Goal: Task Accomplishment & Management: Use online tool/utility

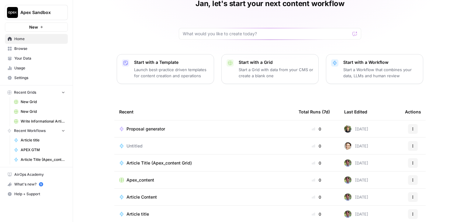
scroll to position [23, 0]
click at [191, 128] on div "Proposal generator" at bounding box center [204, 129] width 170 height 6
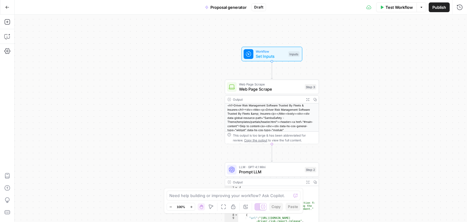
drag, startPoint x: 216, startPoint y: 70, endPoint x: 192, endPoint y: 135, distance: 68.8
click at [192, 135] on div "true false Workflow Set Inputs Inputs Web Page Scrape Web Page Scrape Step 3 Ou…" at bounding box center [241, 118] width 452 height 207
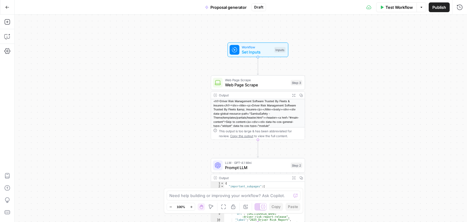
drag, startPoint x: 199, startPoint y: 84, endPoint x: 192, endPoint y: 81, distance: 7.4
click at [192, 81] on div "true false Workflow Set Inputs Inputs Web Page Scrape Web Page Scrape Step 3 Ou…" at bounding box center [241, 118] width 452 height 207
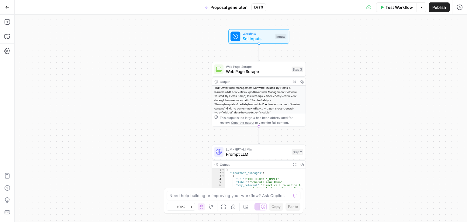
drag, startPoint x: 191, startPoint y: 81, endPoint x: 192, endPoint y: 59, distance: 22.8
click at [192, 59] on div "true false Workflow Set Inputs Inputs Web Page Scrape Web Page Scrape Step 3 Ou…" at bounding box center [241, 118] width 452 height 207
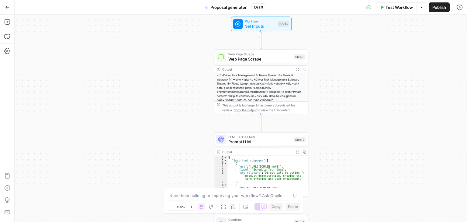
drag, startPoint x: 192, startPoint y: 89, endPoint x: 199, endPoint y: 33, distance: 56.5
click at [200, 36] on div "true false Workflow Set Inputs Inputs Web Page Scrape Web Page Scrape Step 3 Ou…" at bounding box center [241, 118] width 452 height 207
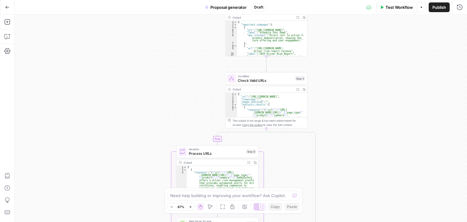
drag, startPoint x: 191, startPoint y: 81, endPoint x: 191, endPoint y: 38, distance: 42.9
click at [191, 38] on div "true false Workflow Set Inputs Inputs Web Page Scrape Web Page Scrape Step 3 Ou…" at bounding box center [241, 118] width 452 height 207
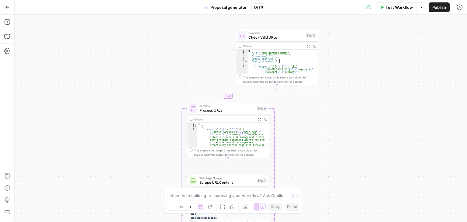
drag, startPoint x: 183, startPoint y: 59, endPoint x: 189, endPoint y: 38, distance: 21.6
click at [189, 39] on div "true false Workflow Set Inputs Inputs Web Page Scrape Web Page Scrape Step 3 Ou…" at bounding box center [241, 118] width 452 height 207
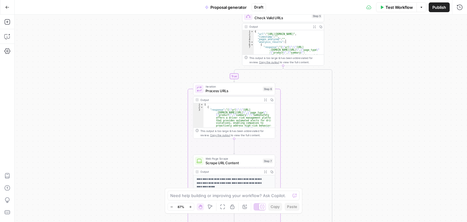
drag, startPoint x: 175, startPoint y: 78, endPoint x: 174, endPoint y: 43, distance: 35.0
click at [174, 45] on div "true false Workflow Set Inputs Inputs Web Page Scrape Web Page Scrape Step 3 Ou…" at bounding box center [241, 118] width 452 height 207
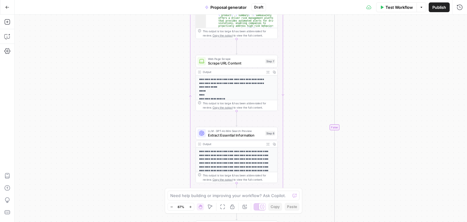
drag, startPoint x: 164, startPoint y: 81, endPoint x: 159, endPoint y: 45, distance: 36.3
click at [159, 46] on div "true false Workflow Set Inputs Inputs Web Page Scrape Web Page Scrape Step 3 Ou…" at bounding box center [241, 118] width 452 height 207
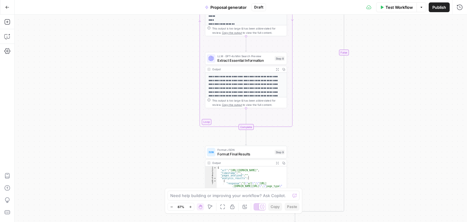
drag, startPoint x: 176, startPoint y: 85, endPoint x: 182, endPoint y: 40, distance: 44.9
click at [182, 40] on div "true false Workflow Set Inputs Inputs Web Page Scrape Web Page Scrape Step 3 Ou…" at bounding box center [241, 118] width 452 height 207
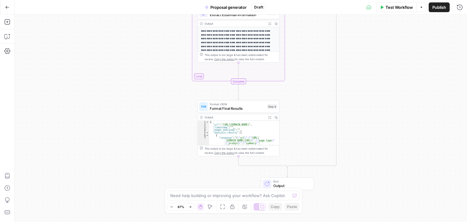
drag, startPoint x: 172, startPoint y: 88, endPoint x: 165, endPoint y: 57, distance: 31.7
click at [165, 57] on div "true false Workflow Set Inputs Inputs Web Page Scrape Web Page Scrape Step 3 Ou…" at bounding box center [241, 118] width 452 height 207
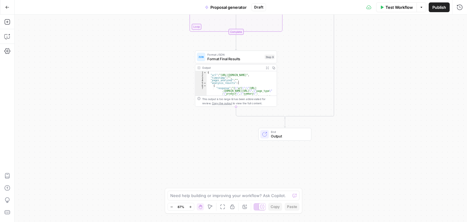
drag, startPoint x: 172, startPoint y: 78, endPoint x: 167, endPoint y: 52, distance: 26.5
click at [167, 52] on div "true false Workflow Set Inputs Inputs Web Page Scrape Web Page Scrape Step 3 Ou…" at bounding box center [241, 118] width 452 height 207
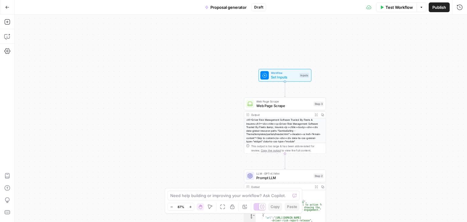
click at [271, 105] on span "Web Page Scrape" at bounding box center [283, 105] width 55 height 5
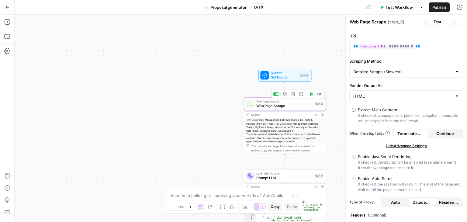
scroll to position [23, 0]
click at [382, 70] on input "Scraping Method" at bounding box center [402, 72] width 99 height 6
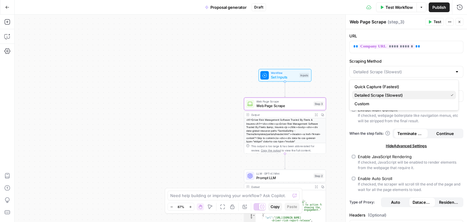
click at [384, 95] on span "Detailed Scrape (Slowest)" at bounding box center [400, 95] width 91 height 6
type input "Detailed Scrape (Slowest)"
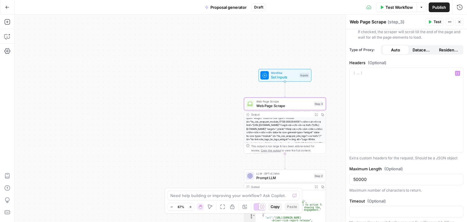
scroll to position [164, 0]
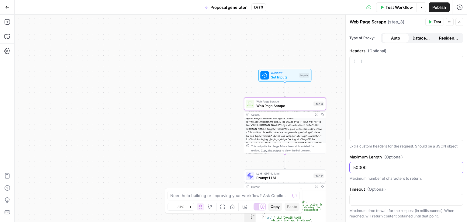
click at [371, 165] on input "50000" at bounding box center [406, 168] width 106 height 6
click at [404, 152] on div "**********" at bounding box center [406, 44] width 121 height 358
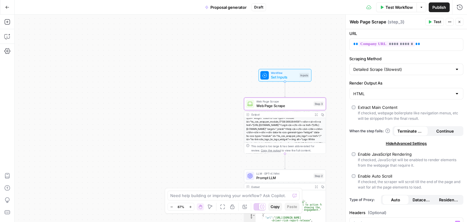
scroll to position [0, 0]
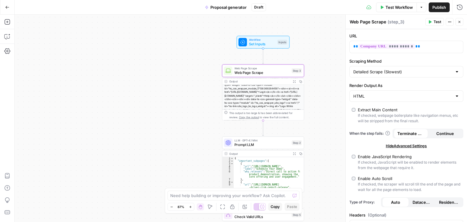
drag, startPoint x: 310, startPoint y: 42, endPoint x: 300, endPoint y: 51, distance: 13.6
click at [297, 27] on div "true false Workflow Set Inputs Inputs Web Page Scrape Web Page Scrape Step 3 Ou…" at bounding box center [241, 118] width 452 height 207
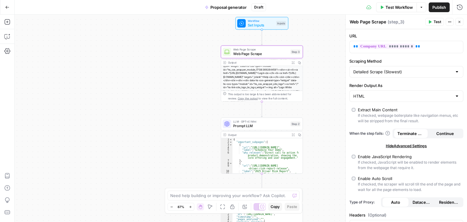
drag, startPoint x: 325, startPoint y: 87, endPoint x: 318, endPoint y: 65, distance: 23.2
click at [318, 65] on div "true false Workflow Set Inputs Inputs Web Page Scrape Web Page Scrape Step 3 Co…" at bounding box center [241, 118] width 452 height 207
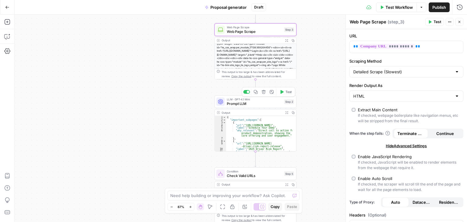
click at [256, 102] on span "Prompt LLM" at bounding box center [254, 103] width 55 height 5
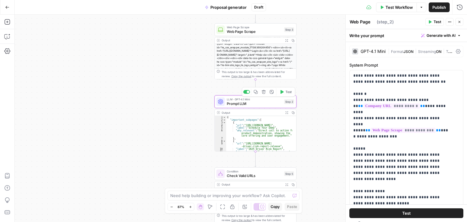
scroll to position [23, 0]
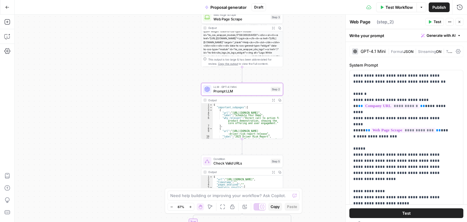
drag, startPoint x: 315, startPoint y: 92, endPoint x: 305, endPoint y: 91, distance: 10.1
click at [305, 91] on div "true false Workflow Set Inputs Inputs Web Page Scrape Web Page Scrape Step 3 Ou…" at bounding box center [241, 118] width 452 height 207
click at [246, 94] on span "Prompt LLM" at bounding box center [240, 91] width 55 height 5
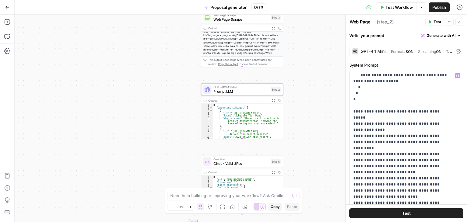
scroll to position [183, 0]
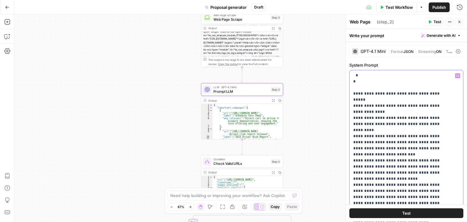
click at [390, 149] on p "**********" at bounding box center [401, 103] width 97 height 426
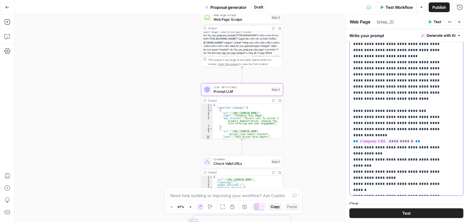
scroll to position [152, 0]
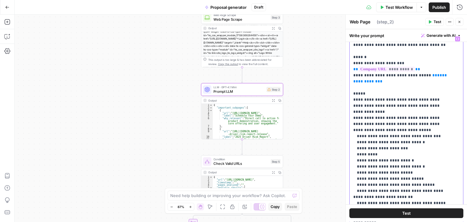
scroll to position [0, 0]
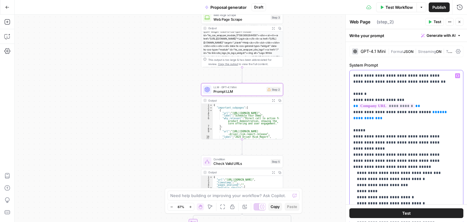
click at [380, 118] on span "**********" at bounding box center [400, 115] width 95 height 10
click at [378, 120] on span "**********" at bounding box center [400, 115] width 95 height 10
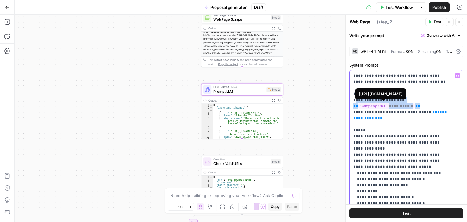
drag, startPoint x: 418, startPoint y: 106, endPoint x: 354, endPoint y: 102, distance: 64.6
drag, startPoint x: 420, startPoint y: 107, endPoint x: 345, endPoint y: 100, distance: 75.1
click at [345, 100] on div "**********" at bounding box center [406, 118] width 122 height 207
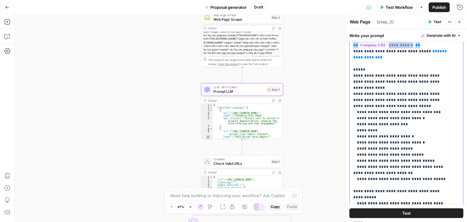
scroll to position [30, 0]
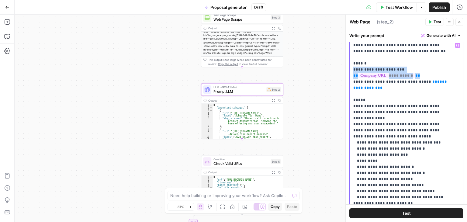
click at [418, 75] on p "**********" at bounding box center [401, 215] width 97 height 347
drag, startPoint x: 416, startPoint y: 77, endPoint x: 346, endPoint y: 66, distance: 71.0
click at [345, 65] on div "**********" at bounding box center [406, 118] width 122 height 207
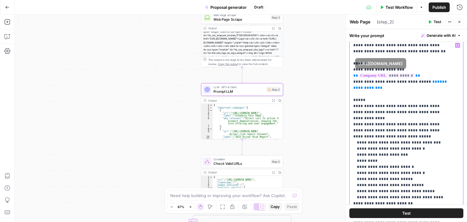
click at [425, 81] on p "**********" at bounding box center [401, 215] width 97 height 347
click at [420, 75] on p "**********" at bounding box center [401, 215] width 97 height 347
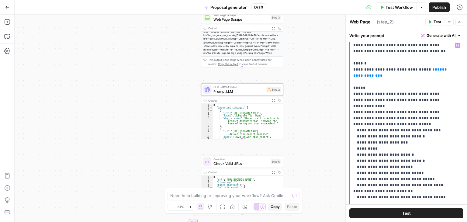
click at [367, 77] on span "**********" at bounding box center [400, 73] width 95 height 10
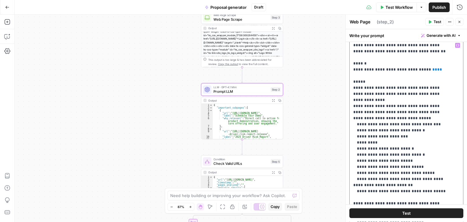
click at [456, 45] on icon "button" at bounding box center [457, 45] width 3 height 3
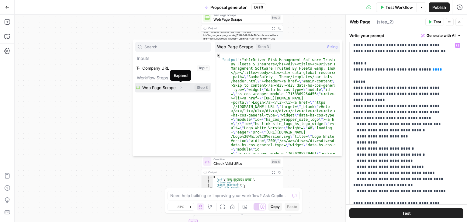
click at [180, 88] on icon "button" at bounding box center [181, 88] width 4 height 4
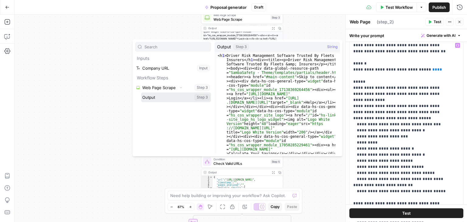
click at [169, 98] on button "Select variable Output" at bounding box center [176, 97] width 70 height 10
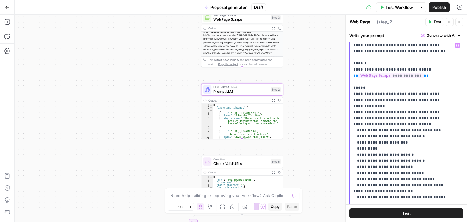
click at [396, 168] on p "**********" at bounding box center [401, 209] width 97 height 334
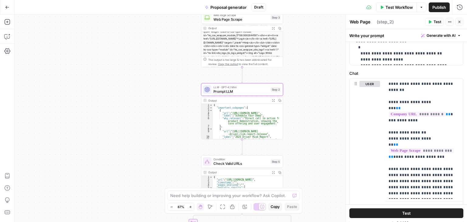
scroll to position [279, 0]
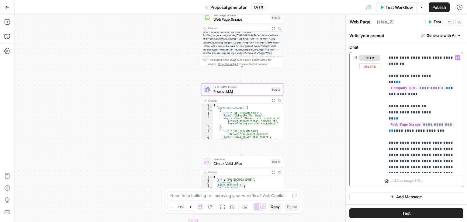
drag, startPoint x: 406, startPoint y: 168, endPoint x: 388, endPoint y: 58, distance: 111.2
click at [389, 58] on p "**********" at bounding box center [422, 113] width 66 height 116
click at [422, 92] on p "**********" at bounding box center [422, 113] width 66 height 116
click at [438, 76] on p "**********" at bounding box center [422, 113] width 66 height 116
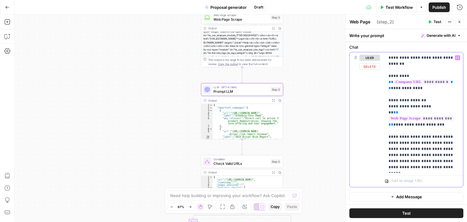
click at [403, 89] on p "**********" at bounding box center [422, 113] width 66 height 116
click at [410, 89] on p "**********" at bounding box center [422, 113] width 66 height 116
drag, startPoint x: 421, startPoint y: 88, endPoint x: 389, endPoint y: 88, distance: 32.5
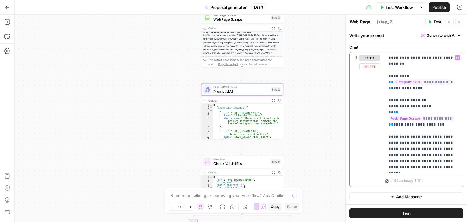
click at [389, 88] on p "**********" at bounding box center [422, 113] width 66 height 116
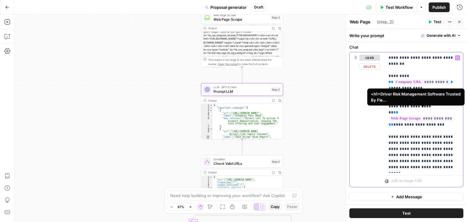
scroll to position [273, 0]
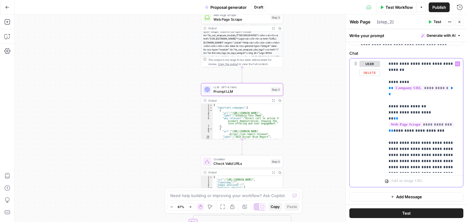
click at [356, 121] on div "user Delete" at bounding box center [365, 122] width 30 height 129
click at [400, 95] on p "**********" at bounding box center [422, 115] width 66 height 109
click at [401, 106] on p "**********" at bounding box center [422, 115] width 66 height 109
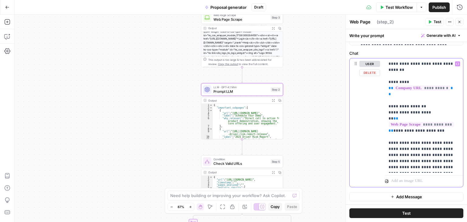
click at [409, 106] on p "**********" at bounding box center [422, 115] width 66 height 109
drag, startPoint x: 437, startPoint y: 105, endPoint x: 389, endPoint y: 107, distance: 48.1
click at [389, 107] on p "**********" at bounding box center [422, 115] width 66 height 109
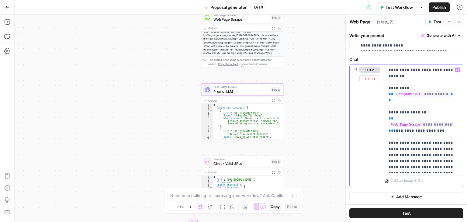
drag, startPoint x: 443, startPoint y: 119, endPoint x: 393, endPoint y: 120, distance: 50.5
click at [393, 120] on p "**********" at bounding box center [422, 118] width 66 height 103
drag, startPoint x: 394, startPoint y: 120, endPoint x: 398, endPoint y: 118, distance: 4.1
click at [398, 118] on p "**********" at bounding box center [422, 118] width 66 height 103
click at [398, 121] on p "**********" at bounding box center [422, 118] width 66 height 103
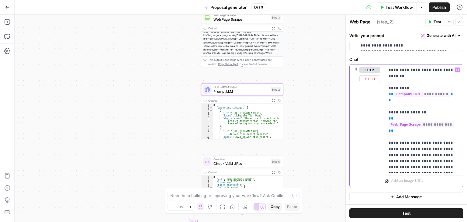
click at [444, 137] on p "**********" at bounding box center [422, 118] width 66 height 103
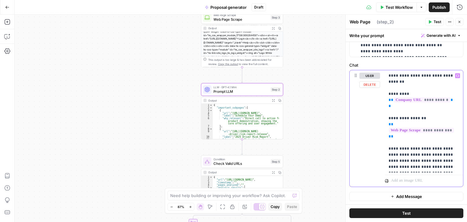
scroll to position [261, 0]
click at [410, 167] on p "**********" at bounding box center [422, 121] width 66 height 97
drag, startPoint x: 419, startPoint y: 143, endPoint x: 437, endPoint y: 143, distance: 17.9
click at [437, 143] on p "**********" at bounding box center [422, 121] width 66 height 97
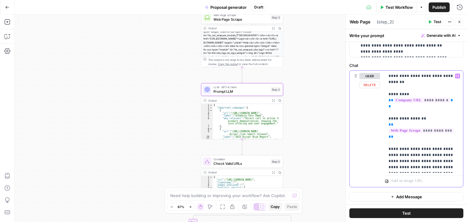
drag, startPoint x: 420, startPoint y: 142, endPoint x: 429, endPoint y: 143, distance: 9.5
click at [429, 143] on p "**********" at bounding box center [422, 121] width 66 height 97
click at [418, 142] on p "**********" at bounding box center [422, 121] width 66 height 97
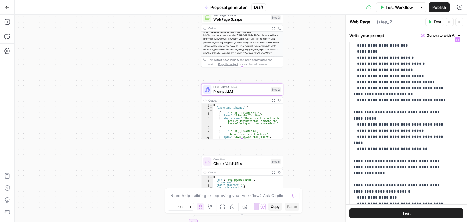
scroll to position [0, 0]
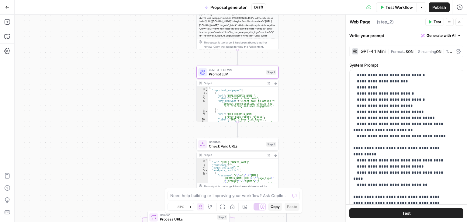
drag, startPoint x: 314, startPoint y: 134, endPoint x: 309, endPoint y: 116, distance: 18.7
click at [309, 116] on div "true false Workflow Set Inputs Inputs Web Page Scrape Web Page Scrape Step 3 Ou…" at bounding box center [241, 118] width 452 height 207
click at [9, 22] on icon "button" at bounding box center [7, 22] width 6 height 6
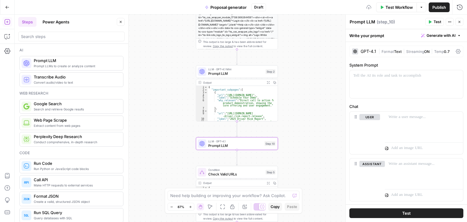
scroll to position [23, 0]
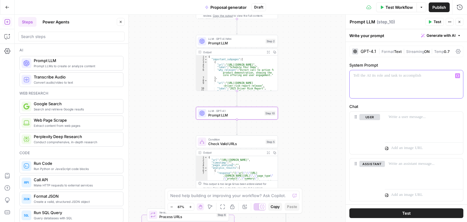
click at [370, 81] on div at bounding box center [406, 84] width 113 height 28
click at [229, 73] on div "{ "important_subpages" : [ { "url" : "[URL][DOMAIN_NAME]" , "label" : "Schedule…" at bounding box center [241, 79] width 66 height 49
click at [275, 53] on icon "button" at bounding box center [274, 52] width 3 height 3
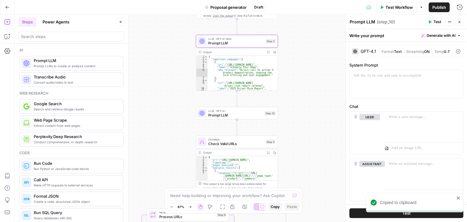
click at [236, 113] on span "Prompt LLM" at bounding box center [235, 115] width 54 height 5
click at [363, 49] on div "GPT-4.1" at bounding box center [364, 51] width 24 height 6
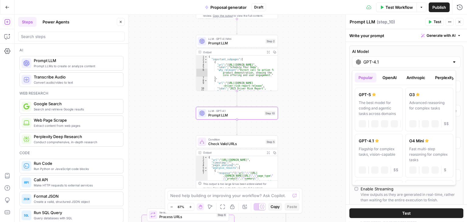
click at [438, 63] on input "GPT-4.1" at bounding box center [406, 62] width 86 height 6
click at [387, 79] on button "OpenAI" at bounding box center [390, 78] width 22 height 10
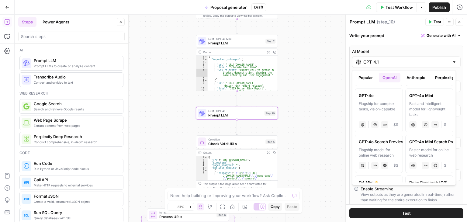
scroll to position [182, 0]
click at [428, 109] on div "Fast and intelligent model for lightweight tasks" at bounding box center [429, 110] width 40 height 16
type input "GPT-4o Mini"
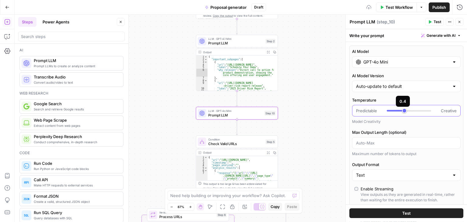
type input "***"
drag, startPoint x: 414, startPoint y: 111, endPoint x: 399, endPoint y: 112, distance: 14.9
click at [399, 112] on div at bounding box center [409, 111] width 44 height 6
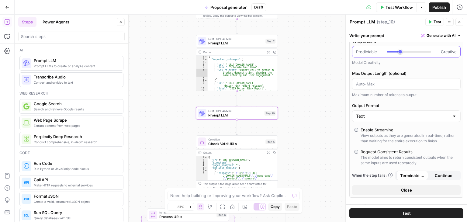
scroll to position [61, 0]
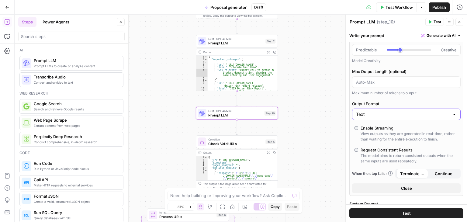
click at [376, 114] on input "Text" at bounding box center [402, 114] width 93 height 6
click at [373, 112] on input "Output Format" at bounding box center [402, 114] width 93 height 6
type input "Text"
click at [382, 103] on label "Output Format" at bounding box center [406, 104] width 109 height 6
click at [382, 111] on input "Text" at bounding box center [402, 114] width 93 height 6
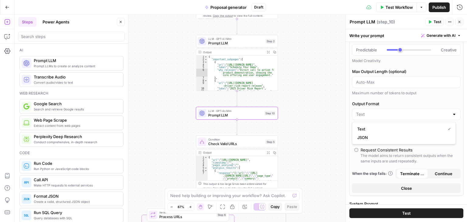
type input "Text"
click at [382, 103] on label "Output Format" at bounding box center [406, 104] width 109 height 6
click at [382, 111] on input "Text" at bounding box center [402, 114] width 93 height 6
type input "Text"
click at [383, 98] on div "AI Model GPT-4o Mini AI Model Version Auto-update to default Temperature Predic…" at bounding box center [406, 90] width 114 height 211
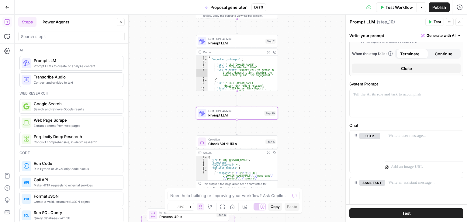
scroll to position [182, 0]
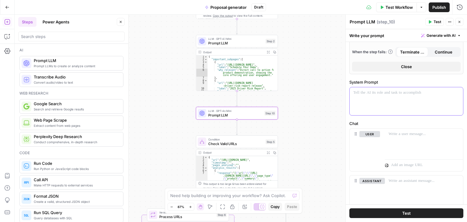
click at [384, 101] on div at bounding box center [406, 101] width 113 height 28
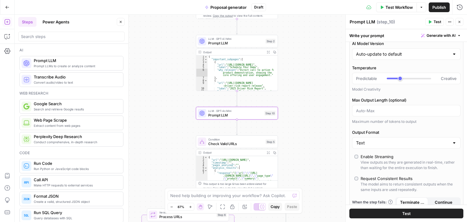
scroll to position [58, 0]
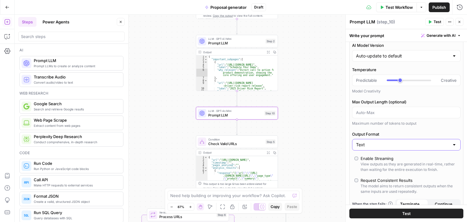
click at [379, 145] on input "Text" at bounding box center [402, 145] width 93 height 6
click at [372, 168] on span "JSON" at bounding box center [402, 168] width 91 height 6
type input "JSON"
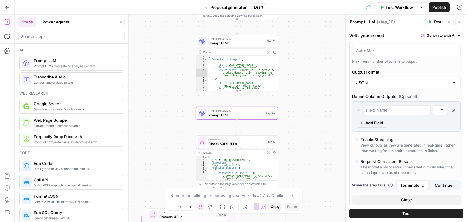
scroll to position [91, 0]
click at [373, 84] on input "Output Format" at bounding box center [402, 84] width 93 height 6
click at [367, 102] on button "Text" at bounding box center [404, 98] width 99 height 9
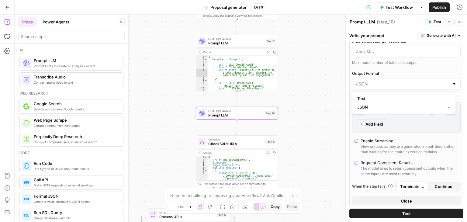
type input "Text"
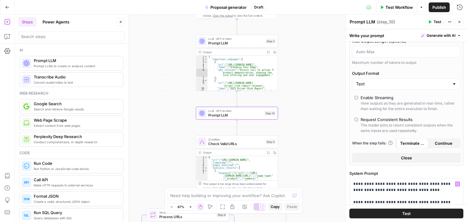
scroll to position [119, 0]
click at [370, 84] on input "Output Format" at bounding box center [402, 84] width 93 height 6
click at [372, 104] on span "JSON" at bounding box center [402, 107] width 91 height 6
type input "JSON"
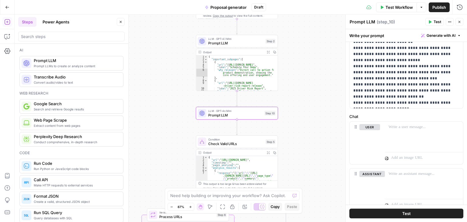
scroll to position [365, 0]
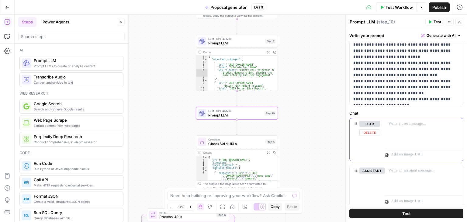
click at [402, 134] on div at bounding box center [424, 132] width 78 height 28
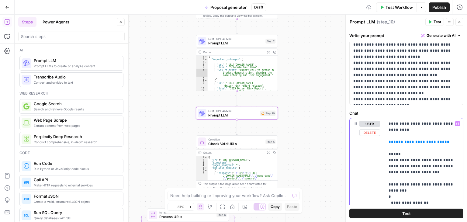
click at [407, 141] on span "**********" at bounding box center [418, 142] width 51 height 4
click at [456, 123] on icon "button" at bounding box center [457, 123] width 3 height 3
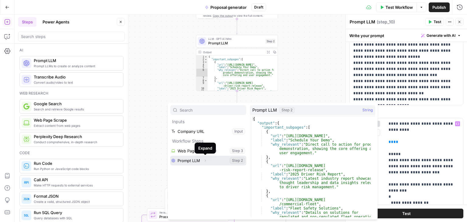
click at [205, 161] on icon "button" at bounding box center [205, 160] width 1 height 2
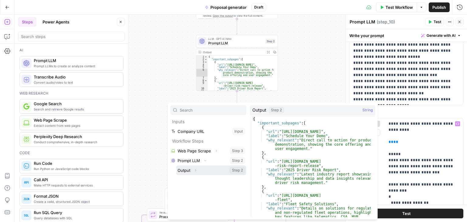
click at [196, 170] on icon "button" at bounding box center [196, 170] width 4 height 4
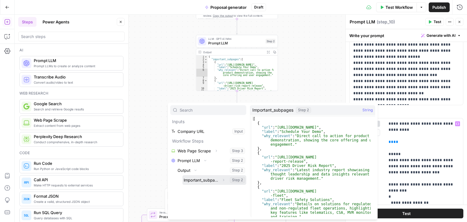
click at [220, 180] on button "Expand" at bounding box center [224, 180] width 8 height 8
click at [222, 180] on icon "button" at bounding box center [224, 180] width 4 height 4
click at [222, 179] on icon "button" at bounding box center [224, 180] width 4 height 4
click at [222, 180] on icon "button" at bounding box center [224, 180] width 4 height 4
click at [195, 180] on button "Select variable Important_subpages" at bounding box center [214, 180] width 64 height 10
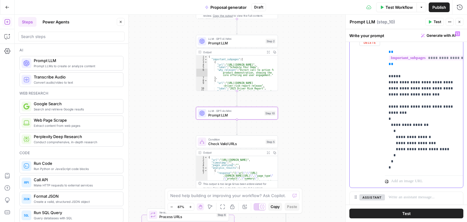
scroll to position [456, 0]
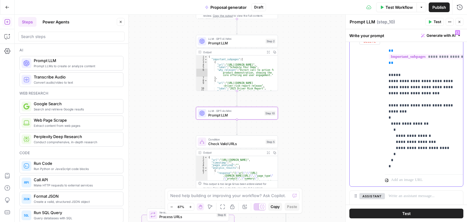
click at [400, 141] on p "**********" at bounding box center [422, 99] width 66 height 140
click at [403, 149] on p "**********" at bounding box center [422, 99] width 66 height 140
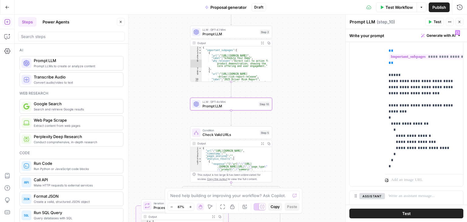
drag, startPoint x: 298, startPoint y: 120, endPoint x: 292, endPoint y: 110, distance: 11.3
click at [292, 110] on div "true false Workflow Set Inputs Inputs Web Page Scrape Web Page Scrape Step 3 Ou…" at bounding box center [241, 118] width 452 height 207
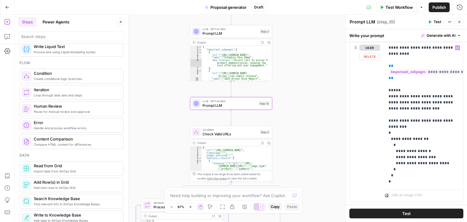
scroll to position [414, 0]
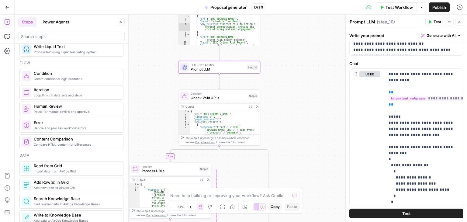
drag, startPoint x: 288, startPoint y: 115, endPoint x: 282, endPoint y: 92, distance: 24.0
click at [282, 92] on div "true false Workflow Set Inputs Inputs Web Page Scrape Web Page Scrape Step 3 Ou…" at bounding box center [241, 118] width 452 height 207
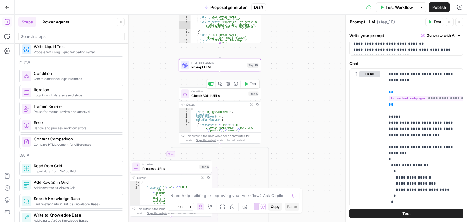
click at [222, 97] on span "Check Valid URLs" at bounding box center [218, 95] width 55 height 5
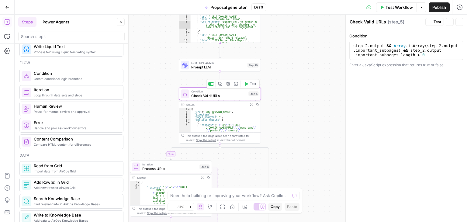
scroll to position [23, 0]
click at [431, 46] on div "step_2 . output && Array . isArray ( step_2 . output . important_subpages ) && …" at bounding box center [406, 63] width 109 height 41
click at [357, 45] on div "step_2 . output && Array . isArray ( step_2 . output . important_subpages ) && …" at bounding box center [406, 63] width 109 height 41
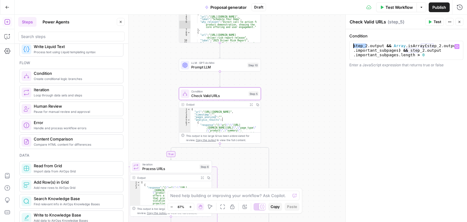
click at [366, 46] on div "step_2 . output && Array . isArray ( step_2 . output . important_subpages ) && …" at bounding box center [406, 50] width 109 height 14
click at [358, 47] on div "step_2 . output && Array . isArray ( step_2 . output . important_subpages ) && …" at bounding box center [406, 63] width 109 height 41
click at [457, 46] on icon "button" at bounding box center [457, 46] width 3 height 3
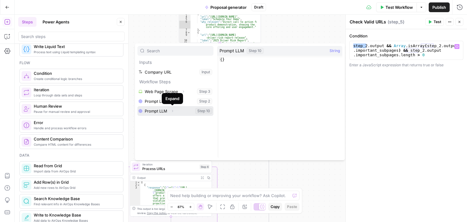
click at [171, 111] on icon "button" at bounding box center [173, 111] width 4 height 4
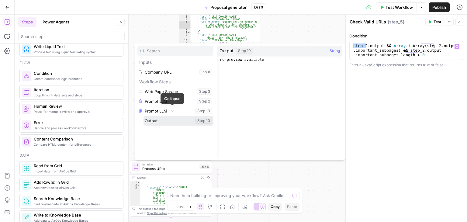
click at [150, 120] on button "Select variable Output" at bounding box center [179, 121] width 70 height 10
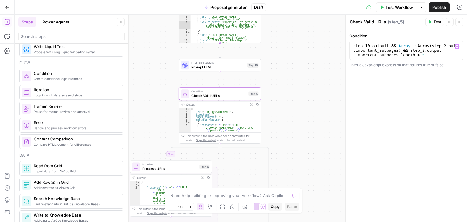
type textarea "**********"
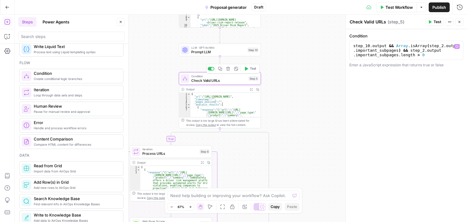
click at [236, 79] on span "Check Valid URLs" at bounding box center [218, 80] width 55 height 5
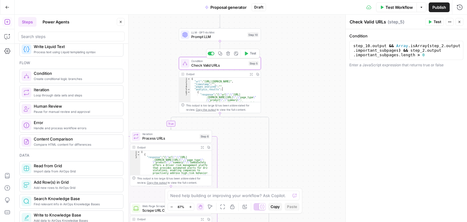
click at [229, 55] on icon "button" at bounding box center [228, 54] width 4 height 4
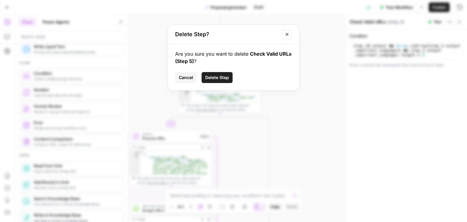
click at [224, 77] on span "Delete Step" at bounding box center [217, 78] width 24 height 6
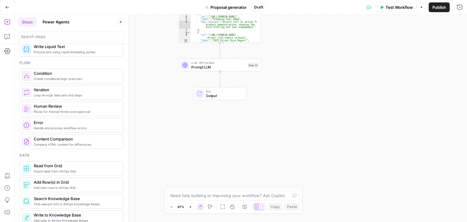
click at [284, 97] on div "Workflow Set Inputs Inputs Web Page Scrape Web Page Scrape Step 3 Output Expand…" at bounding box center [241, 118] width 452 height 207
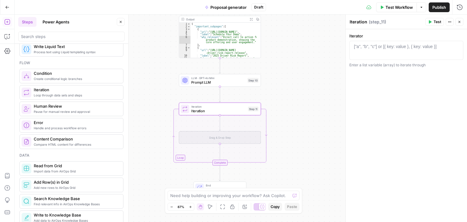
click at [221, 136] on div "Drag & Drop Step" at bounding box center [220, 137] width 82 height 13
click at [218, 110] on span "Iteration" at bounding box center [218, 110] width 54 height 5
click at [392, 55] on div at bounding box center [406, 54] width 109 height 23
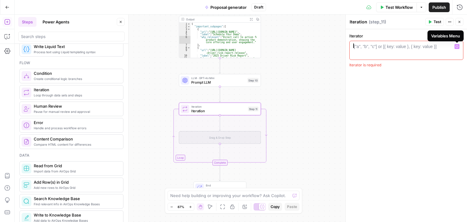
click at [383, 51] on div at bounding box center [406, 54] width 109 height 23
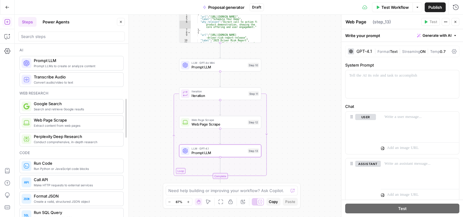
drag, startPoint x: 126, startPoint y: 56, endPoint x: 125, endPoint y: 61, distance: 4.4
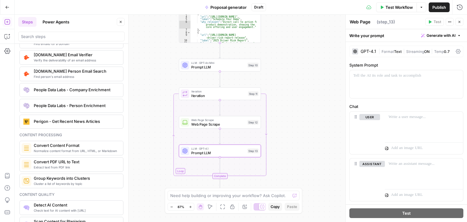
scroll to position [881, 0]
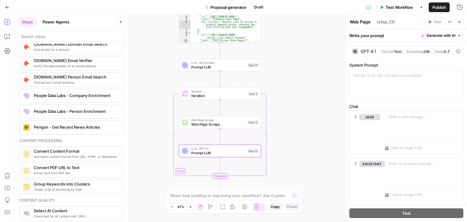
click at [201, 95] on span "Iteration" at bounding box center [218, 95] width 54 height 5
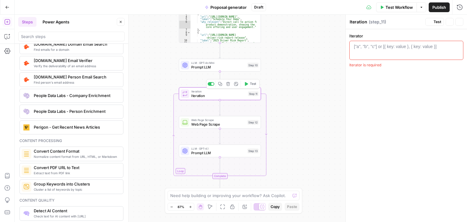
scroll to position [23, 0]
click at [195, 125] on span "Web Page Scrape" at bounding box center [218, 124] width 54 height 5
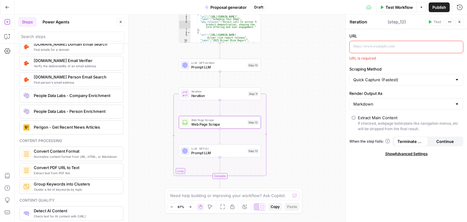
click at [366, 44] on p at bounding box center [401, 46] width 96 height 6
click at [458, 44] on button "Variables Menu" at bounding box center [457, 46] width 5 height 5
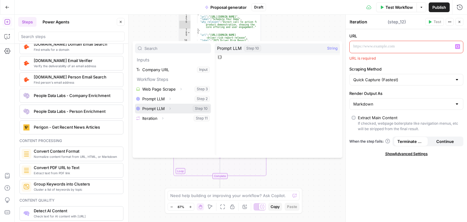
click at [168, 109] on icon "button" at bounding box center [170, 109] width 4 height 4
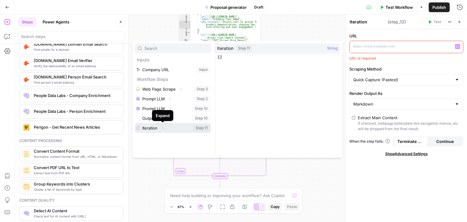
click at [162, 129] on icon "button" at bounding box center [163, 128] width 4 height 4
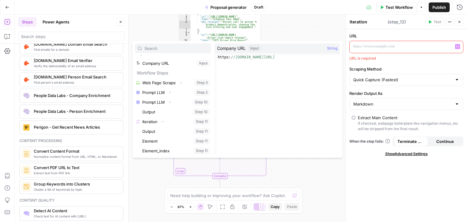
click at [155, 26] on div "Workflow Set Inputs Inputs Web Page Scrape Web Page Scrape Step 3 Output Expand…" at bounding box center [241, 118] width 452 height 207
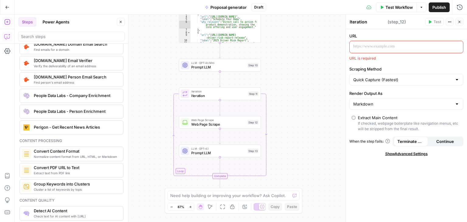
click at [4, 37] on button "Copilot" at bounding box center [7, 37] width 10 height 10
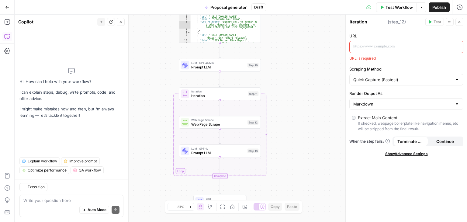
click at [54, 200] on textarea at bounding box center [71, 200] width 96 height 6
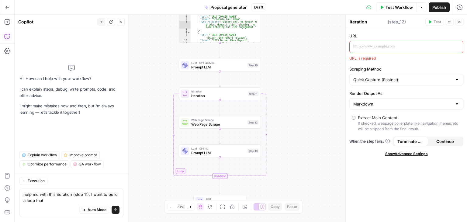
click at [50, 203] on textarea "help me with this iteration (step 11). I want to build a loop that" at bounding box center [71, 197] width 96 height 12
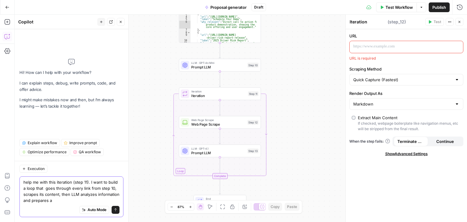
drag, startPoint x: 97, startPoint y: 195, endPoint x: 92, endPoint y: 200, distance: 6.7
click at [92, 200] on textarea "help me with this iteration (step 11). I want to build a loop that goes through…" at bounding box center [71, 191] width 96 height 24
paste textarea "for insights that could be used in a personalized proposal."
click at [112, 200] on textarea "help me with this iteration (step 11). I want to build a loop that goes through…" at bounding box center [71, 191] width 96 height 24
type textarea "help me with this iteration (step 11). I want to build a loop that goes through…"
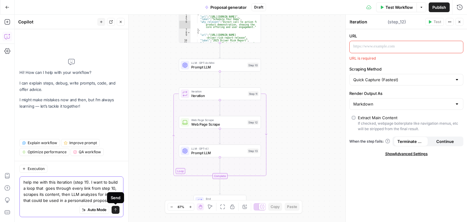
click at [116, 208] on icon "submit" at bounding box center [116, 210] width 4 height 4
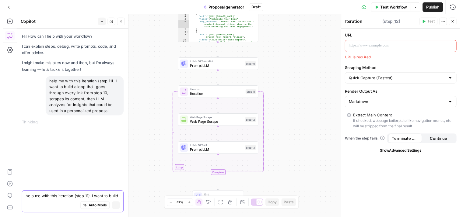
scroll to position [0, 0]
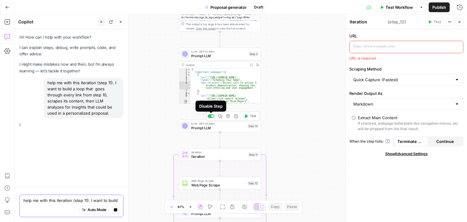
click at [210, 127] on span "Prompt LLM" at bounding box center [218, 127] width 54 height 5
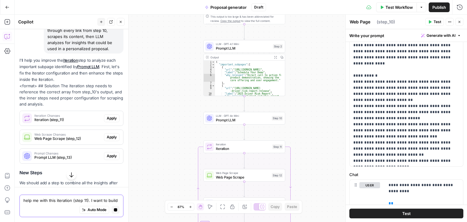
scroll to position [66, 0]
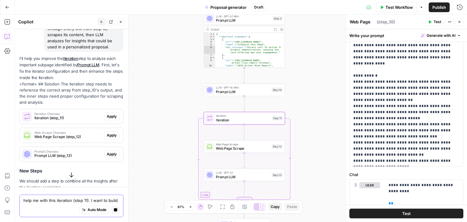
click at [61, 118] on span "Iteration (step_11)" at bounding box center [67, 117] width 67 height 5
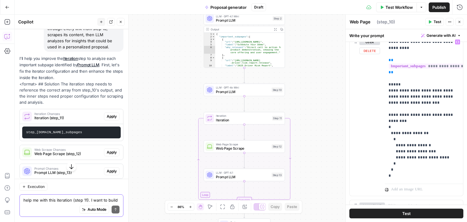
scroll to position [203, 0]
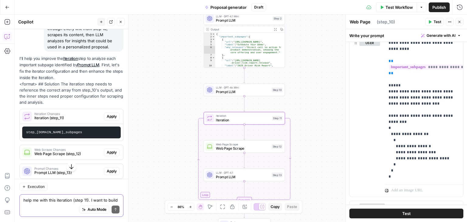
click at [107, 116] on span "Apply" at bounding box center [112, 116] width 10 height 5
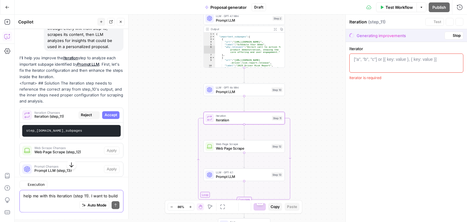
scroll to position [23, 0]
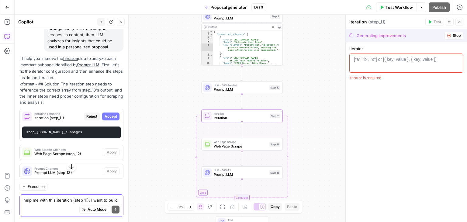
click at [105, 115] on span "Accept" at bounding box center [111, 116] width 12 height 5
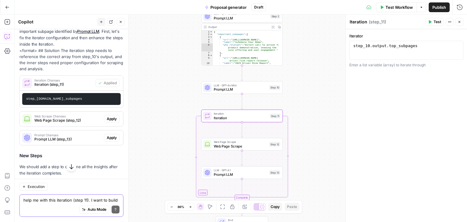
scroll to position [127, 0]
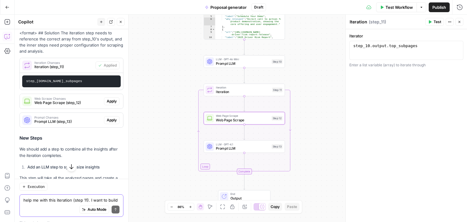
click at [88, 102] on span "Web Page Scrape (step_12)" at bounding box center [67, 102] width 67 height 5
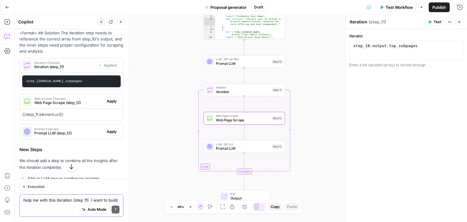
click at [107, 100] on span "Apply" at bounding box center [112, 101] width 10 height 5
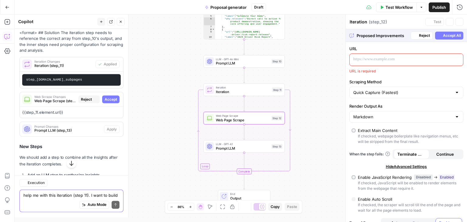
scroll to position [23, 0]
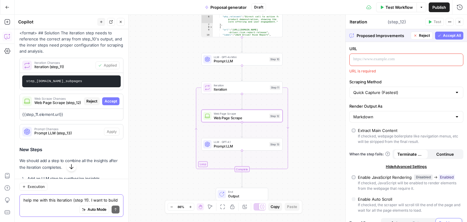
click at [105, 100] on span "Accept" at bounding box center [111, 101] width 12 height 5
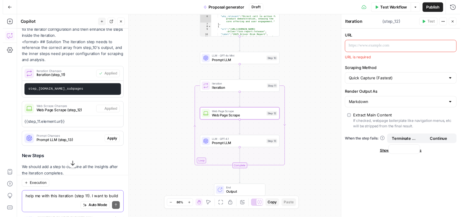
scroll to position [127, 0]
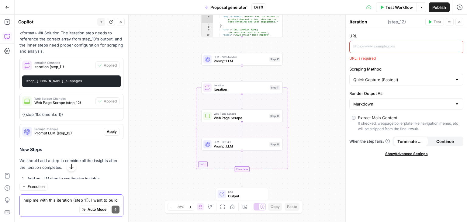
click at [227, 118] on span "Web Page Scrape" at bounding box center [241, 117] width 54 height 5
click at [387, 45] on p at bounding box center [401, 46] width 96 height 6
click at [226, 117] on span "Web Page Scrape" at bounding box center [241, 117] width 54 height 5
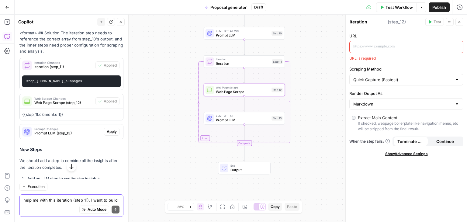
click at [36, 114] on p "{{step_11.element.url}}" at bounding box center [71, 114] width 99 height 6
copy div "{{step_11.element.url}}"
click at [369, 49] on p at bounding box center [401, 46] width 96 height 6
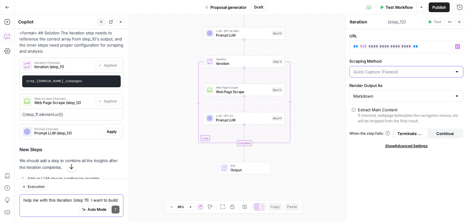
click at [378, 72] on input "Scraping Method" at bounding box center [402, 72] width 99 height 6
type input "Quick Capture (Fastest)"
click at [326, 70] on div "Workflow Set Inputs Inputs Web Page Scrape Web Page Scrape Step 3 Output Expand…" at bounding box center [241, 118] width 452 height 207
click at [369, 96] on input "Render Output As" at bounding box center [402, 96] width 99 height 6
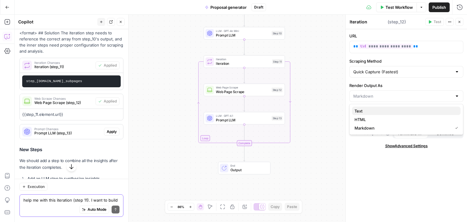
click at [366, 112] on span "Text" at bounding box center [405, 111] width 101 height 6
type input "Text"
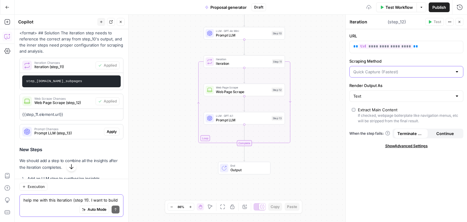
click at [374, 71] on input "Scraping Method" at bounding box center [402, 72] width 99 height 6
click at [372, 94] on span "Detailed Scrape (Slowest)" at bounding box center [405, 95] width 101 height 6
type input "Detailed Scrape (Slowest)"
click at [375, 71] on input "Scraping Method" at bounding box center [402, 72] width 99 height 6
click at [375, 86] on span "Quick Capture (Fastest)" at bounding box center [405, 87] width 101 height 6
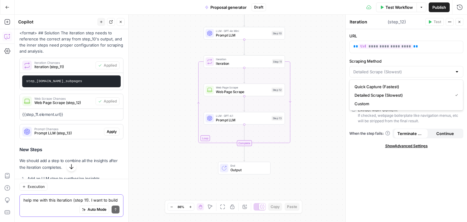
type input "Quick Capture (Fastest)"
click at [438, 133] on span "Continue" at bounding box center [445, 133] width 18 height 6
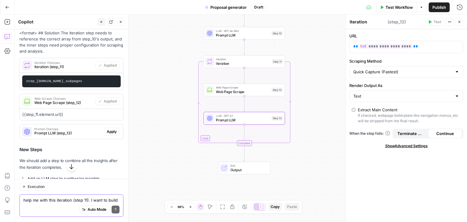
click at [60, 133] on span "Prompt LLM (step_13)" at bounding box center [67, 132] width 67 height 5
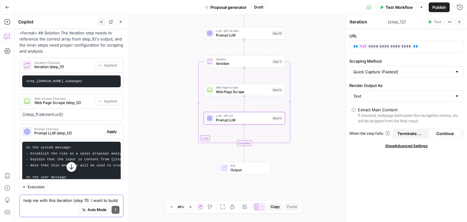
click at [60, 133] on span "Prompt LLM (step_13)" at bounding box center [67, 132] width 67 height 5
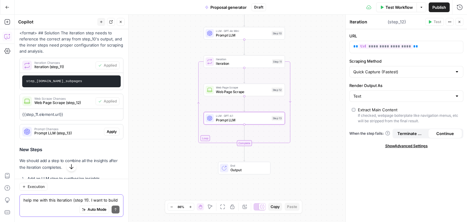
click at [78, 130] on span "Prompt LLM (step_13)" at bounding box center [67, 132] width 67 height 5
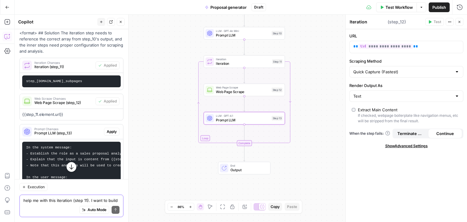
click at [78, 130] on span "Prompt LLM (step_13)" at bounding box center [67, 132] width 67 height 5
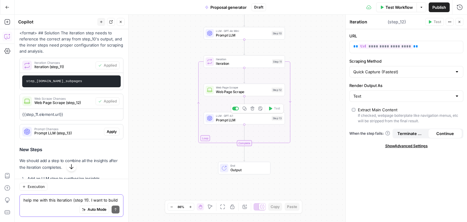
click at [229, 121] on span "Prompt LLM" at bounding box center [243, 119] width 54 height 5
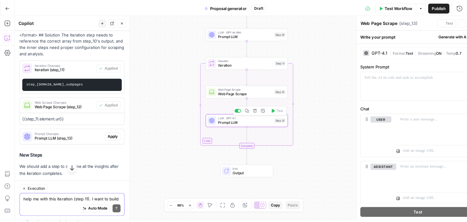
scroll to position [23, 0]
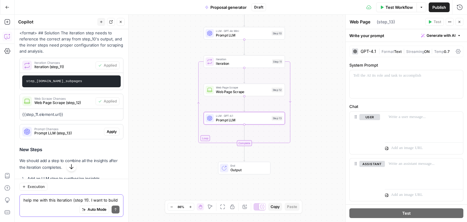
click at [78, 135] on div "Prompt Changes Prompt LLM (step_13)" at bounding box center [62, 131] width 84 height 15
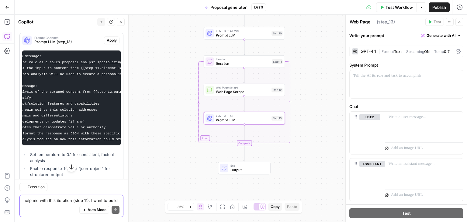
scroll to position [0, 0]
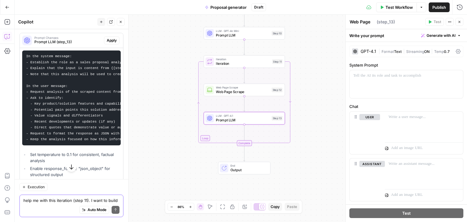
click at [109, 39] on span "Apply" at bounding box center [112, 40] width 10 height 5
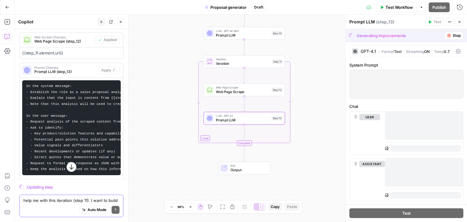
scroll to position [178, 0]
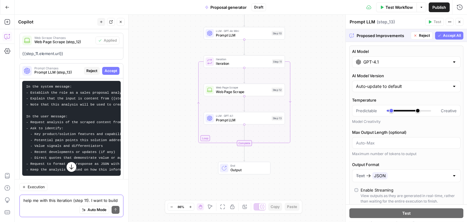
click at [384, 62] on input "GPT-4.1" at bounding box center [406, 62] width 86 height 6
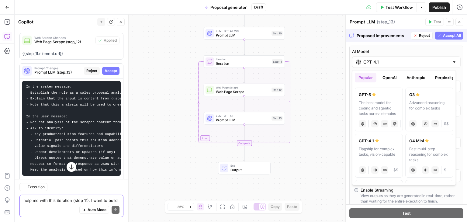
click at [401, 50] on label "AI Model" at bounding box center [406, 51] width 109 height 6
click at [401, 59] on input "GPT-4.1" at bounding box center [406, 62] width 86 height 6
click at [394, 61] on input "GPT-4.1" at bounding box center [406, 62] width 86 height 6
click at [452, 60] on div at bounding box center [454, 62] width 5 height 6
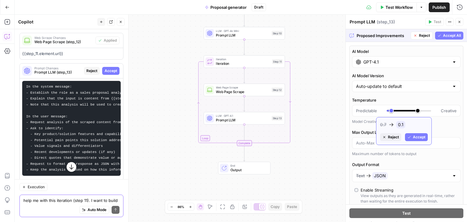
click at [423, 137] on span "Accept" at bounding box center [419, 136] width 12 height 5
type input "***"
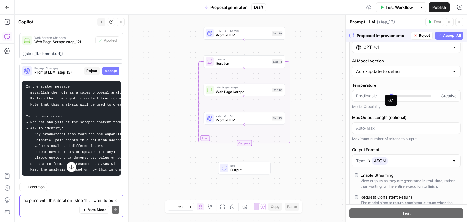
scroll to position [30, 0]
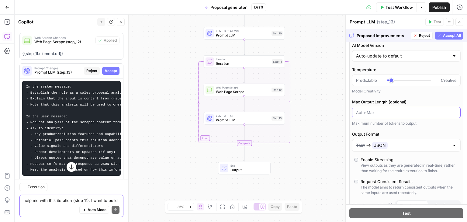
click at [383, 112] on input "Max Output Length (optional)" at bounding box center [406, 112] width 101 height 6
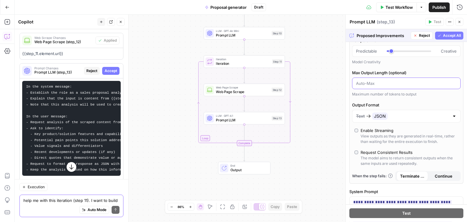
scroll to position [61, 0]
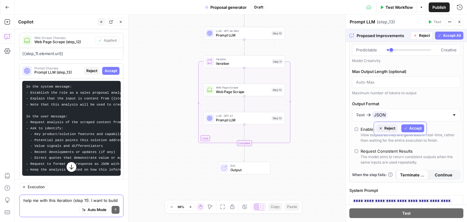
click at [414, 129] on span "Accept" at bounding box center [415, 128] width 12 height 5
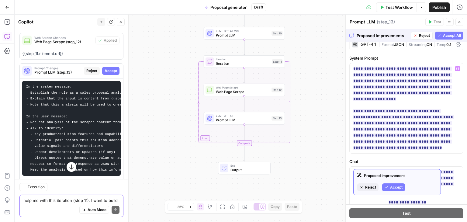
scroll to position [30, 0]
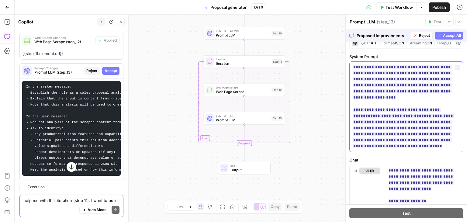
click at [430, 118] on span "**********" at bounding box center [403, 106] width 101 height 87
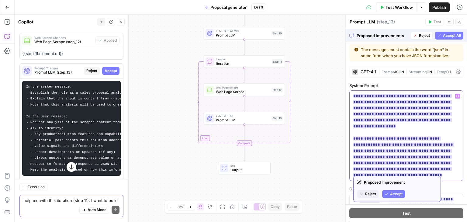
scroll to position [0, 0]
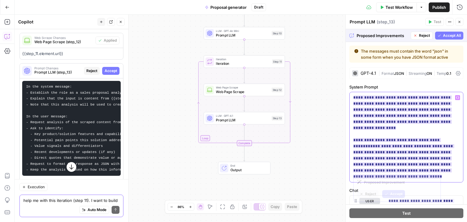
click at [390, 158] on ins "**********" at bounding box center [403, 136] width 101 height 83
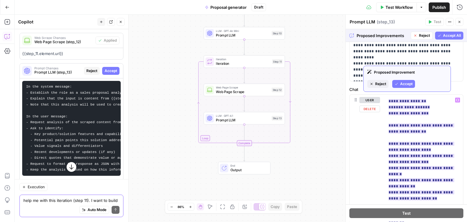
scroll to position [30, 0]
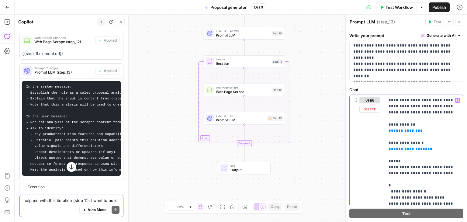
scroll to position [122, 0]
click at [402, 131] on span "**********" at bounding box center [405, 130] width 24 height 4
click at [456, 100] on icon "button" at bounding box center [457, 100] width 3 height 3
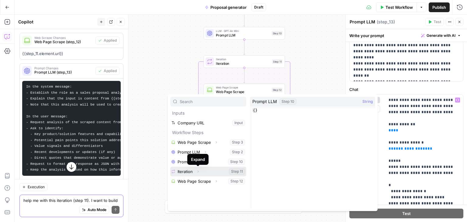
click at [198, 170] on icon "button" at bounding box center [198, 172] width 4 height 4
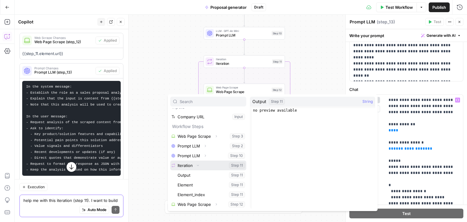
scroll to position [6, 0]
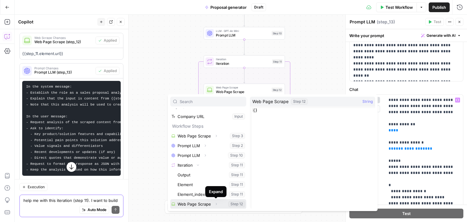
click at [216, 203] on icon "button" at bounding box center [216, 204] width 4 height 4
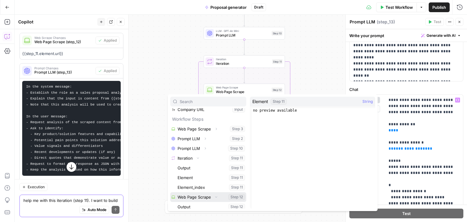
scroll to position [26, 0]
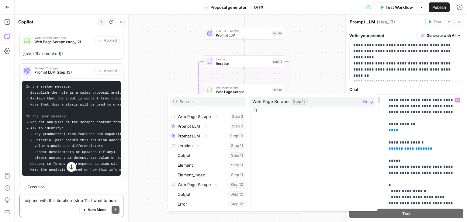
click at [317, 61] on div "Workflow Set Inputs Inputs Web Page Scrape Web Page Scrape Step 3 Output Expand…" at bounding box center [241, 118] width 452 height 207
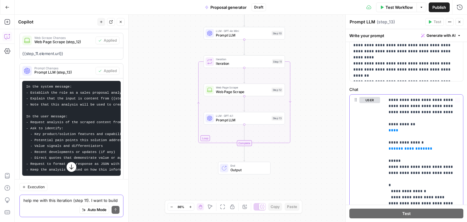
click at [439, 132] on p "**********" at bounding box center [422, 212] width 66 height 231
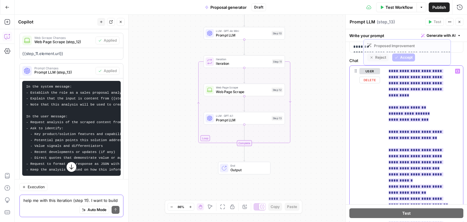
scroll to position [120, 0]
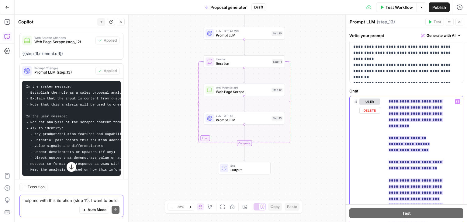
click at [401, 142] on span "**********" at bounding box center [409, 144] width 32 height 4
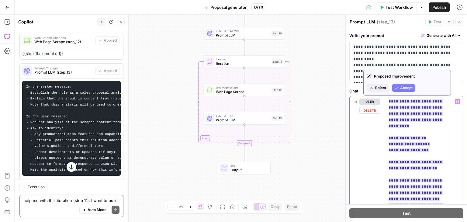
drag, startPoint x: 393, startPoint y: 138, endPoint x: 417, endPoint y: 137, distance: 24.6
click at [417, 142] on span "**********" at bounding box center [409, 144] width 32 height 4
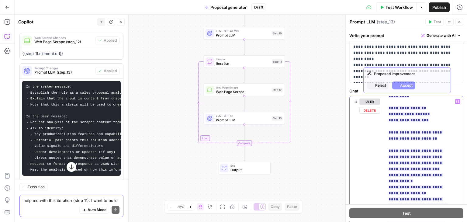
scroll to position [30, 0]
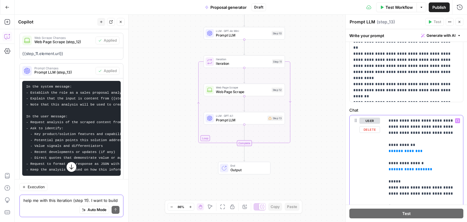
scroll to position [120, 0]
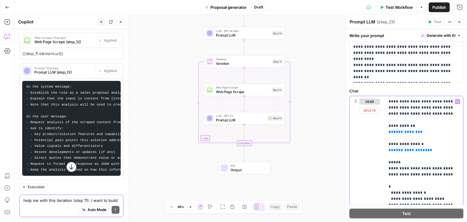
drag, startPoint x: 421, startPoint y: 132, endPoint x: 379, endPoint y: 127, distance: 42.3
click at [379, 127] on div "**********" at bounding box center [406, 221] width 113 height 251
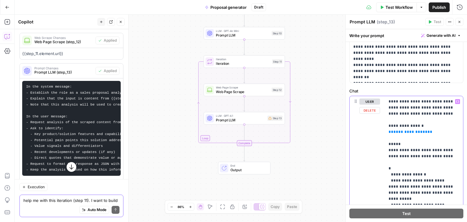
click at [397, 132] on span "**********" at bounding box center [410, 132] width 34 height 4
click at [456, 101] on icon "button" at bounding box center [457, 101] width 3 height 3
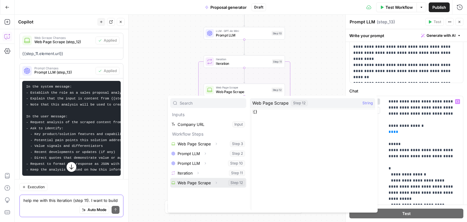
click at [216, 183] on icon "button" at bounding box center [216, 183] width 4 height 4
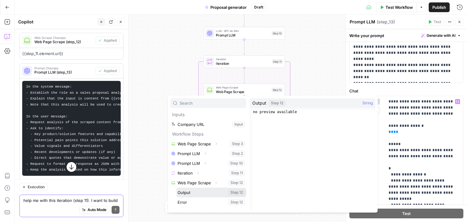
click at [203, 192] on button "Select variable Output" at bounding box center [211, 193] width 70 height 10
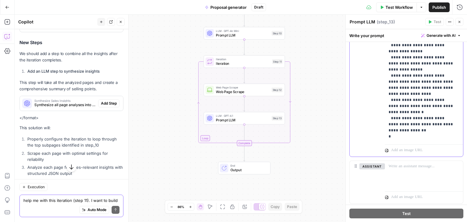
scroll to position [370, 0]
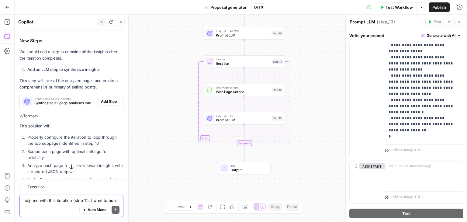
click at [76, 100] on span "Synthesize Sales Insights" at bounding box center [64, 98] width 61 height 3
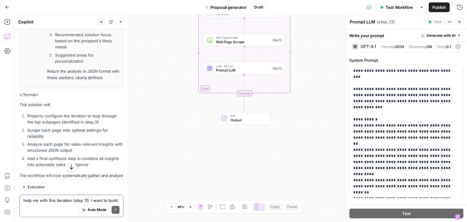
scroll to position [0, 0]
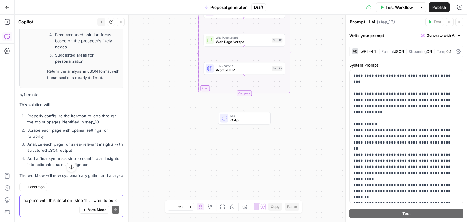
click at [367, 50] on div "GPT-4.1" at bounding box center [369, 51] width 16 height 4
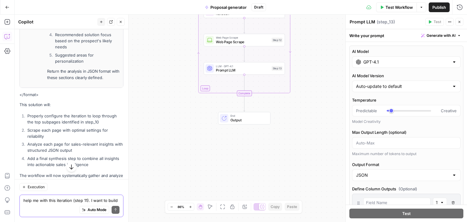
click at [394, 64] on input "GPT-4.1" at bounding box center [406, 62] width 86 height 6
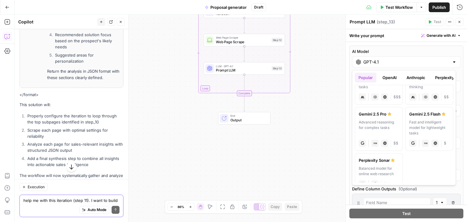
scroll to position [122, 0]
click at [389, 77] on button "OpenAI" at bounding box center [390, 78] width 22 height 10
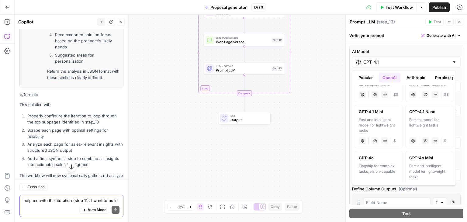
click at [382, 124] on div "Fast and intelligent model for lightweight tasks" at bounding box center [379, 125] width 40 height 16
type input "GPT-4.1 Mini"
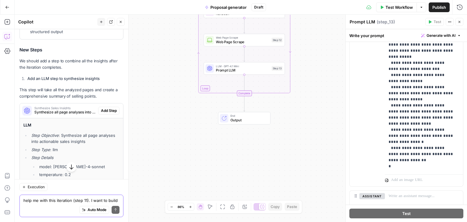
scroll to position [339, 0]
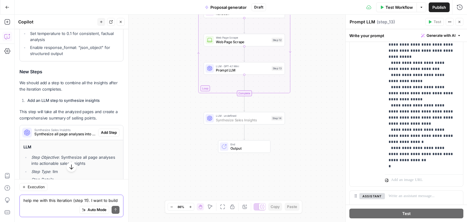
click at [101, 134] on span "Add Step" at bounding box center [109, 132] width 16 height 5
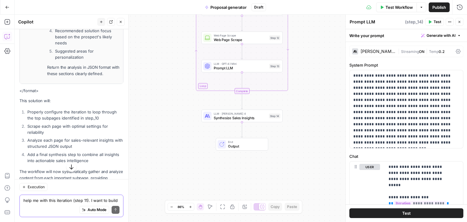
scroll to position [735, 0]
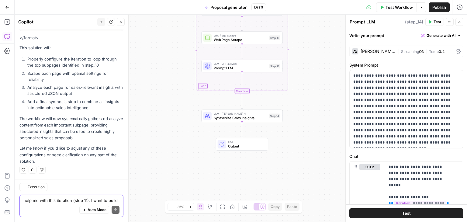
click at [47, 199] on textarea "help me with this iteration (step 11). I want to build a loop that goes through…" at bounding box center [71, 200] width 96 height 6
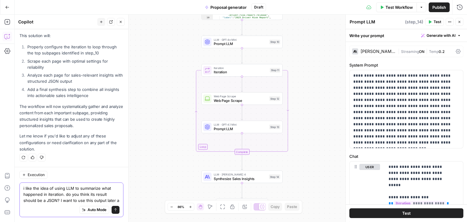
scroll to position [753, 0]
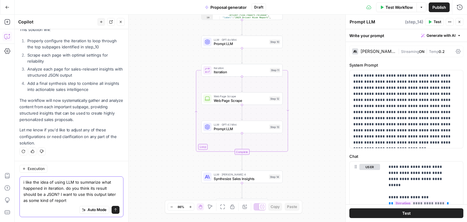
type textarea "i like the idea of using LLM to summarize what happened in iteration. do you th…"
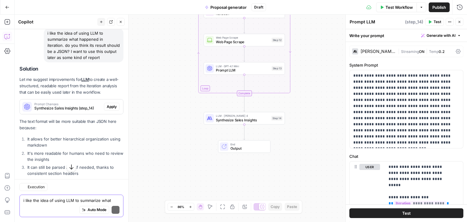
scroll to position [883, 0]
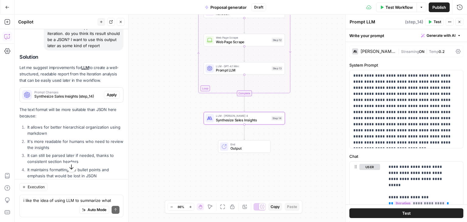
click at [67, 99] on span "Synthesize Sales Insights (step_14)" at bounding box center [67, 96] width 67 height 5
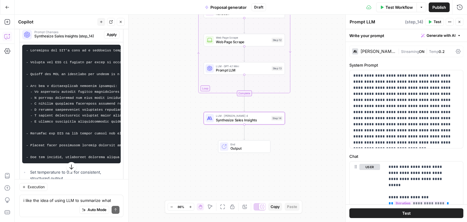
scroll to position [941, 0]
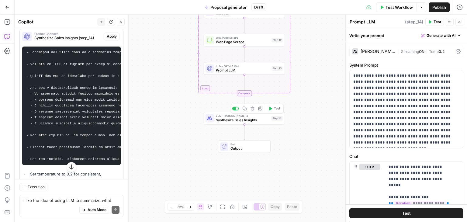
click at [226, 121] on span "Synthesize Sales Insights" at bounding box center [242, 119] width 53 height 5
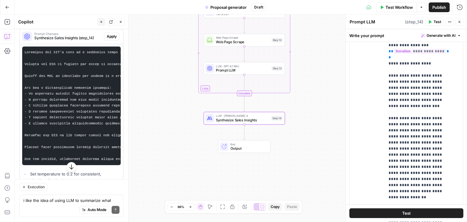
scroll to position [0, 0]
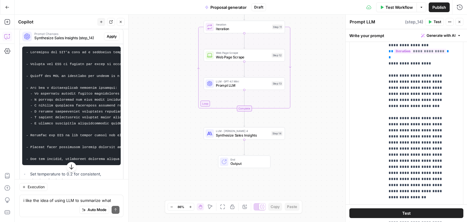
click at [231, 137] on span "Synthesize Sales Insights" at bounding box center [242, 135] width 53 height 5
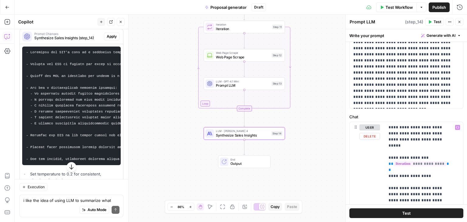
scroll to position [30, 0]
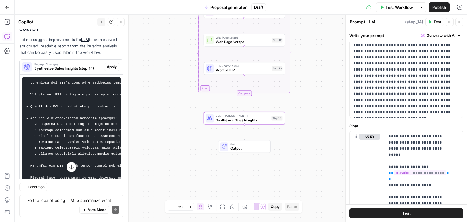
click at [109, 70] on span "Apply" at bounding box center [112, 66] width 10 height 5
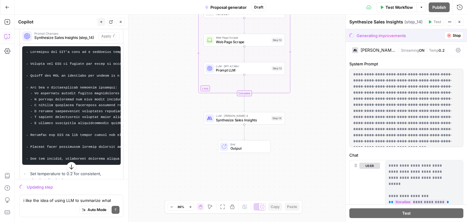
scroll to position [0, 0]
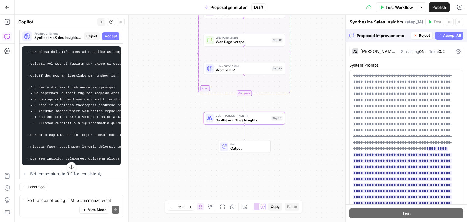
click at [107, 39] on span "Accept" at bounding box center [111, 35] width 12 height 5
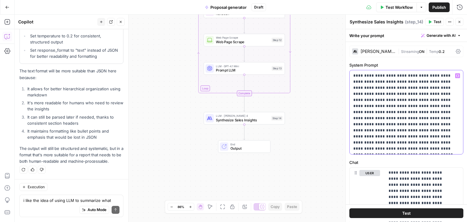
drag, startPoint x: 353, startPoint y: 118, endPoint x: 399, endPoint y: 119, distance: 46.2
click at [399, 119] on p "**********" at bounding box center [404, 112] width 102 height 79
click at [420, 127] on p "**********" at bounding box center [404, 112] width 102 height 79
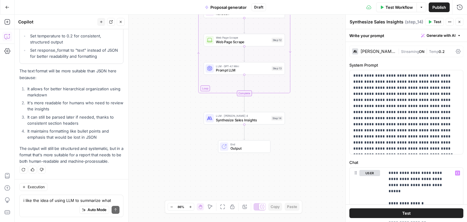
click at [371, 50] on div "[PERSON_NAME] 4" at bounding box center [378, 51] width 35 height 4
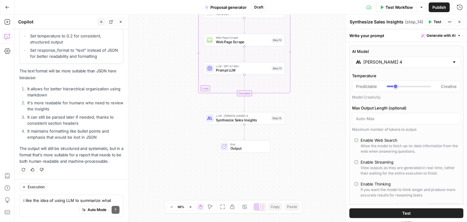
click at [376, 61] on input "[PERSON_NAME] 4" at bounding box center [406, 62] width 86 height 6
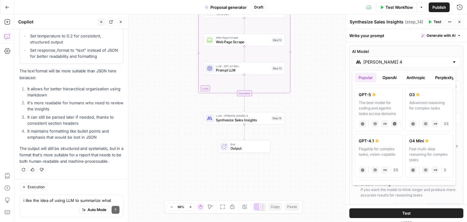
click at [421, 79] on button "Anthropic" at bounding box center [416, 78] width 26 height 10
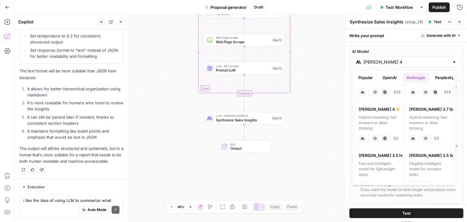
scroll to position [30, 0]
click at [375, 124] on div "Hybrid reasoning: fast answers or deep thinking" at bounding box center [379, 124] width 40 height 16
click at [461, 23] on button "Close" at bounding box center [460, 22] width 8 height 8
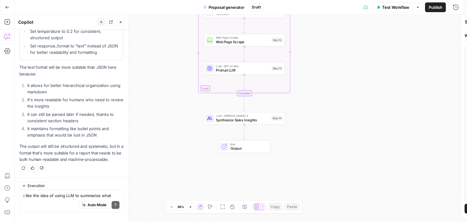
scroll to position [23, 0]
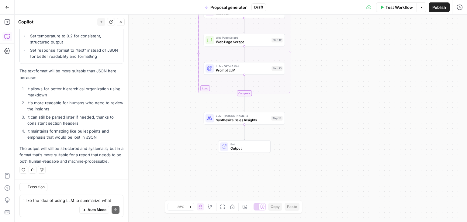
click at [248, 121] on span "Synthesize Sales Insights" at bounding box center [242, 119] width 53 height 5
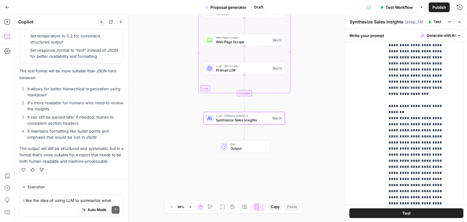
scroll to position [499, 0]
click at [459, 21] on icon "button" at bounding box center [460, 22] width 4 height 4
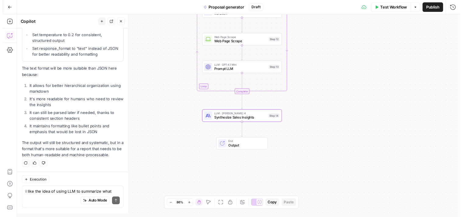
scroll to position [23, 0]
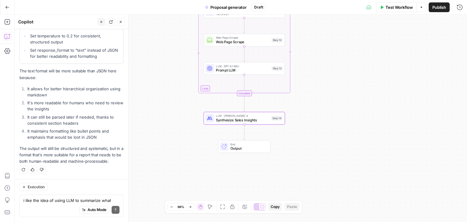
click at [240, 149] on span "Output" at bounding box center [248, 148] width 36 height 5
click at [460, 21] on icon "button" at bounding box center [460, 22] width 4 height 4
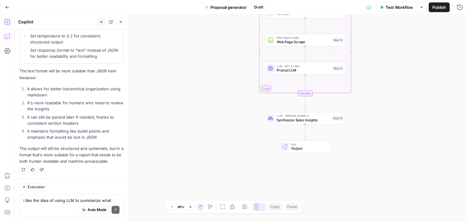
click at [5, 22] on icon "button" at bounding box center [7, 22] width 6 height 6
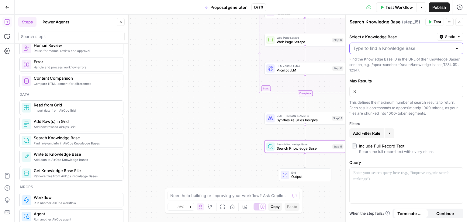
click at [390, 51] on input "Select a Knowledge Base" at bounding box center [402, 48] width 99 height 6
click at [411, 61] on span "New Knowledge Base" at bounding box center [405, 64] width 101 height 6
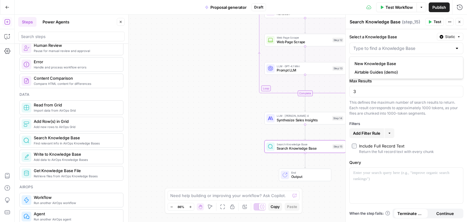
type input "New Knowledge Base"
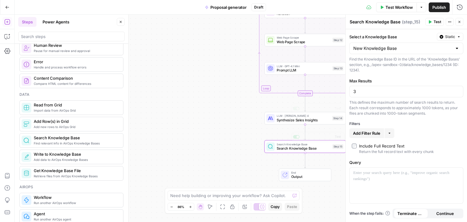
click at [289, 146] on span "Search Knowledge Base" at bounding box center [304, 148] width 54 height 5
click at [313, 137] on icon "button" at bounding box center [313, 137] width 4 height 4
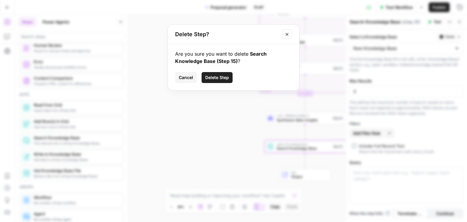
click at [220, 81] on button "Delete Step" at bounding box center [217, 77] width 31 height 11
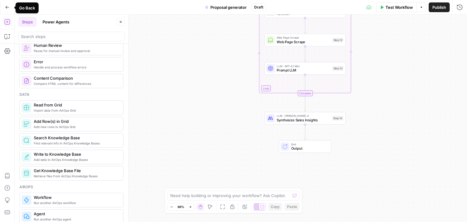
click at [2, 9] on button "Go Back" at bounding box center [7, 7] width 11 height 11
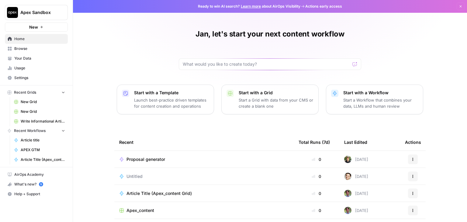
click at [23, 59] on span "Your Data" at bounding box center [39, 58] width 51 height 5
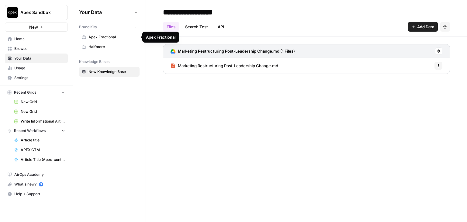
click at [28, 38] on span "Home" at bounding box center [39, 38] width 51 height 5
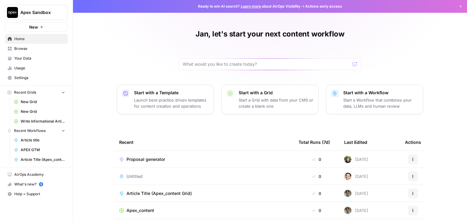
click at [161, 160] on span "Proposal generator" at bounding box center [145, 159] width 39 height 6
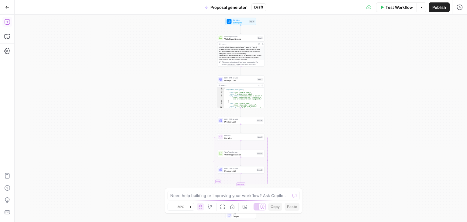
click at [9, 22] on icon "button" at bounding box center [6, 21] width 5 height 5
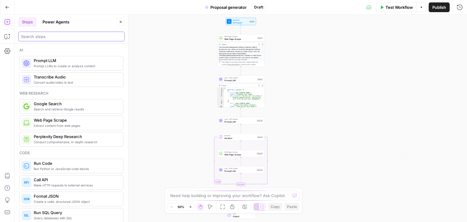
click at [51, 36] on input "search" at bounding box center [71, 36] width 101 height 6
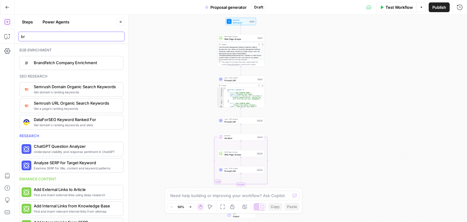
type input "b"
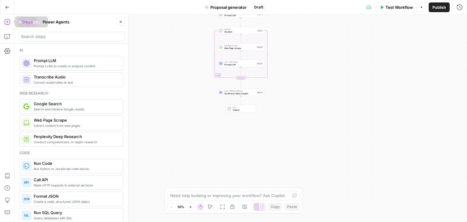
click at [6, 8] on icon "button" at bounding box center [7, 7] width 4 height 3
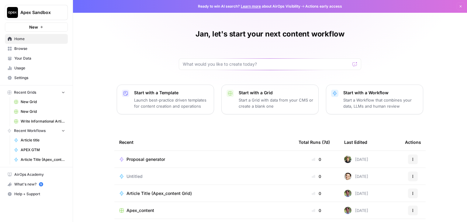
click at [176, 158] on div "Proposal generator" at bounding box center [204, 159] width 170 height 6
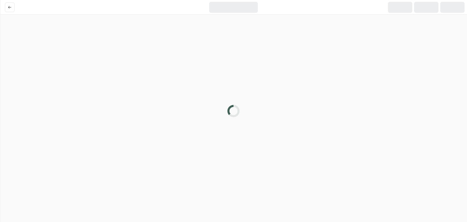
click at [176, 158] on div at bounding box center [233, 111] width 467 height 222
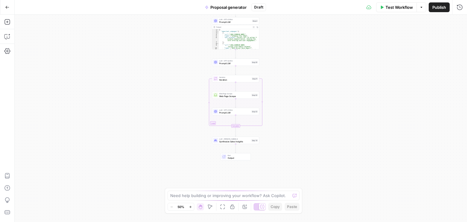
drag, startPoint x: 176, startPoint y: 143, endPoint x: 184, endPoint y: 89, distance: 55.0
click at [170, 85] on div "Workflow Set Inputs Inputs Web Page Scrape Web Page Scrape Step 3 Output Expand…" at bounding box center [241, 118] width 452 height 207
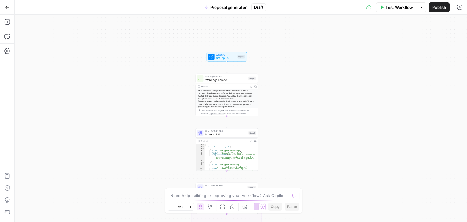
drag, startPoint x: 283, startPoint y: 102, endPoint x: 295, endPoint y: 183, distance: 81.4
click at [295, 183] on div "Workflow Set Inputs Inputs Web Page Scrape Web Page Scrape Step 3 Output Expand…" at bounding box center [241, 118] width 452 height 207
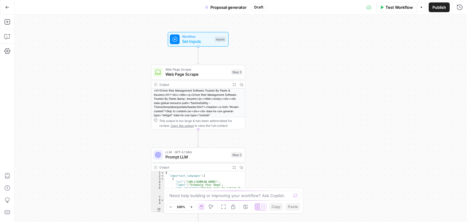
drag, startPoint x: 270, startPoint y: 120, endPoint x: 301, endPoint y: 149, distance: 43.2
click at [301, 149] on div "Workflow Set Inputs Inputs Web Page Scrape Web Page Scrape Step 3 Output Expand…" at bounding box center [241, 118] width 452 height 207
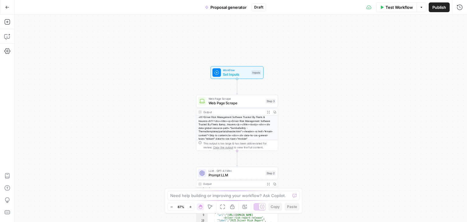
drag, startPoint x: 302, startPoint y: 149, endPoint x: 292, endPoint y: 132, distance: 20.1
click at [293, 132] on div "Workflow Set Inputs Inputs Web Page Scrape Web Page Scrape Step 3 Output Expand…" at bounding box center [241, 118] width 452 height 207
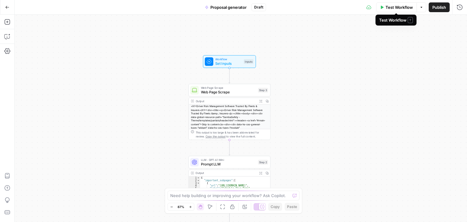
click at [394, 8] on span "Test Workflow" at bounding box center [399, 7] width 27 height 6
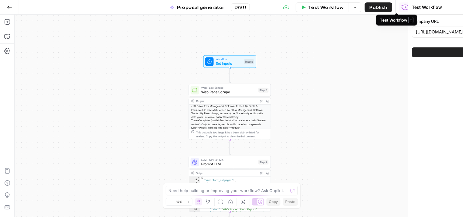
scroll to position [27, 0]
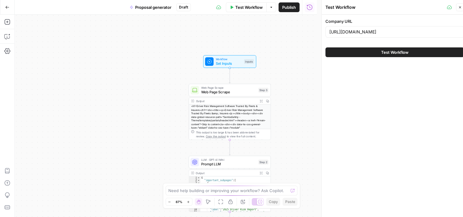
click at [370, 54] on button "Test Workflow" at bounding box center [394, 52] width 138 height 10
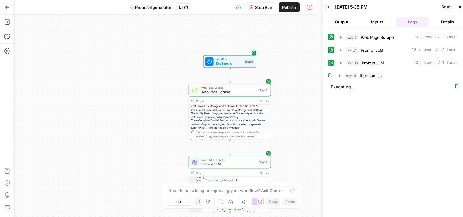
drag, startPoint x: 302, startPoint y: 130, endPoint x: 292, endPoint y: 117, distance: 16.7
click at [292, 117] on div "Workflow Set Inputs Inputs Web Page Scrape Web Page Scrape Step 3 Output Expand…" at bounding box center [166, 116] width 302 height 203
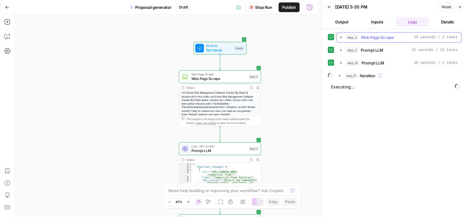
click at [339, 38] on icon "button" at bounding box center [340, 37] width 5 height 5
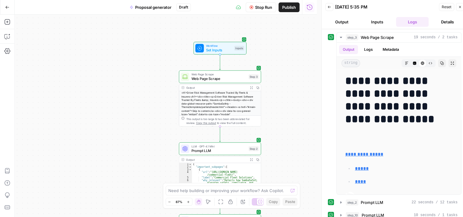
click at [256, 7] on span "Stop Run" at bounding box center [263, 7] width 17 height 6
click at [233, 79] on span "Web Page Scrape" at bounding box center [218, 78] width 55 height 5
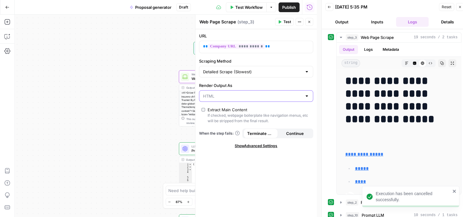
click at [236, 98] on input "Render Output As" at bounding box center [252, 96] width 99 height 6
click at [227, 118] on span "HTML" at bounding box center [252, 119] width 96 height 6
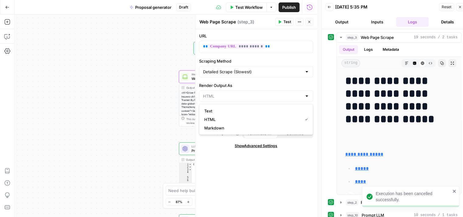
type input "HTML"
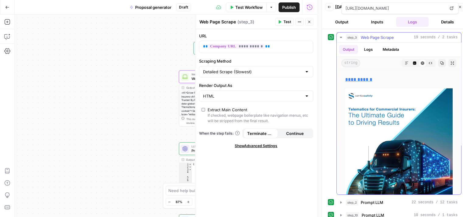
scroll to position [8417, 0]
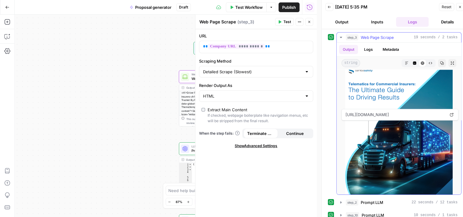
click at [339, 36] on icon "button" at bounding box center [340, 37] width 5 height 5
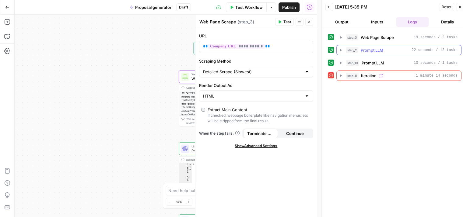
click at [339, 49] on icon "button" at bounding box center [340, 50] width 5 height 5
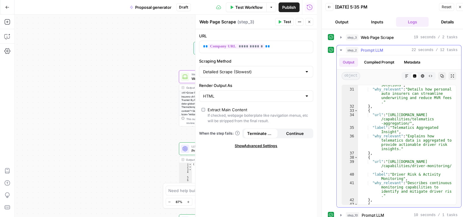
scroll to position [0, 0]
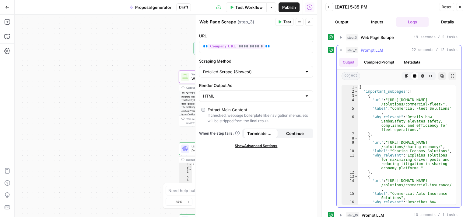
click at [342, 49] on icon "button" at bounding box center [340, 50] width 5 height 5
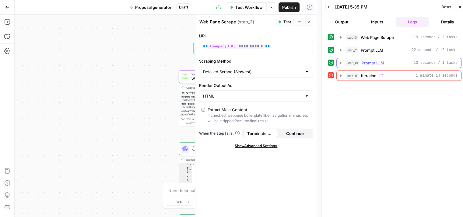
click at [339, 61] on icon "button" at bounding box center [340, 63] width 5 height 5
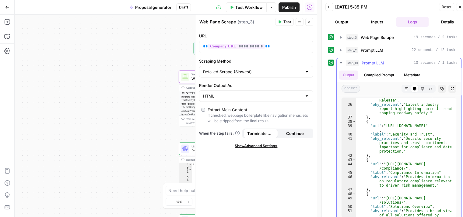
scroll to position [306, 0]
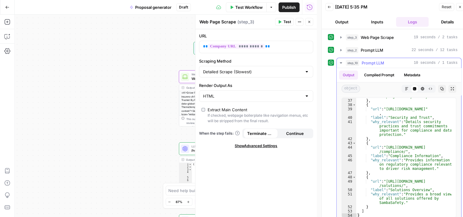
click at [342, 61] on icon "button" at bounding box center [340, 63] width 5 height 5
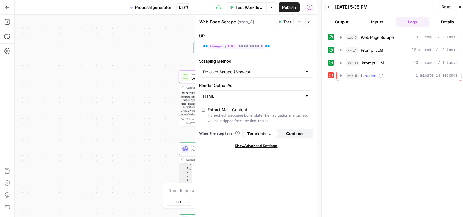
click at [338, 75] on icon "button" at bounding box center [340, 75] width 5 height 5
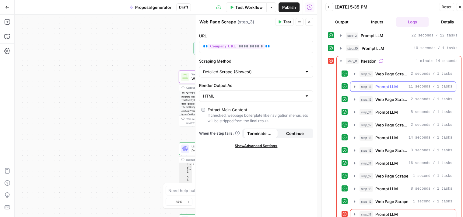
scroll to position [16, 0]
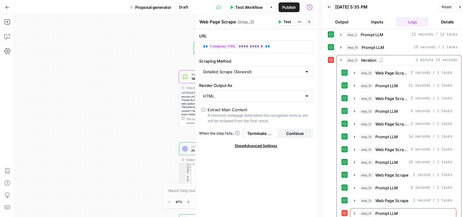
click at [308, 21] on icon "button" at bounding box center [309, 22] width 4 height 4
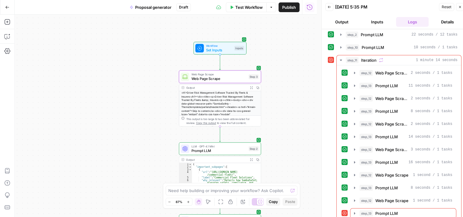
click at [330, 8] on icon "button" at bounding box center [329, 7] width 4 height 4
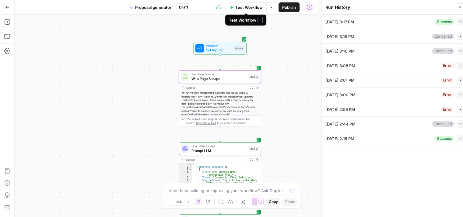
click at [269, 8] on icon "button" at bounding box center [271, 7] width 4 height 4
click at [257, 20] on span "Run Test" at bounding box center [254, 21] width 27 height 6
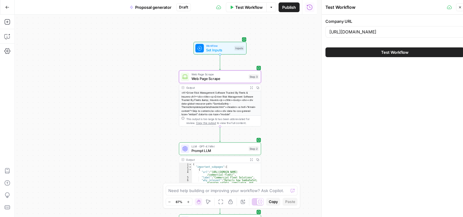
click at [363, 50] on button "Test Workflow" at bounding box center [394, 52] width 138 height 10
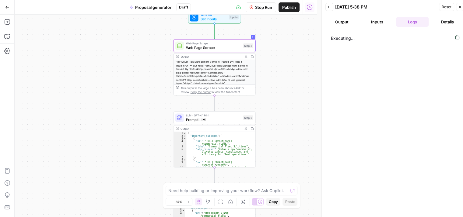
drag, startPoint x: 286, startPoint y: 85, endPoint x: 277, endPoint y: 57, distance: 29.5
click at [277, 57] on div "Workflow Set Inputs Inputs Web Page Scrape Web Page Scrape Step 3 Output Expand…" at bounding box center [166, 116] width 302 height 203
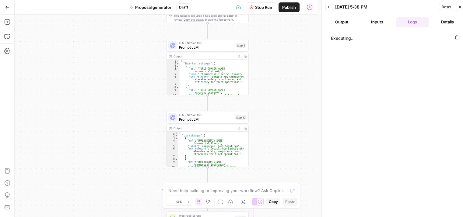
drag, startPoint x: 275, startPoint y: 89, endPoint x: 274, endPoint y: 69, distance: 20.4
click at [275, 31] on div "Workflow Set Inputs Inputs Web Page Scrape Web Page Scrape Step 3 Output Expand…" at bounding box center [166, 116] width 302 height 203
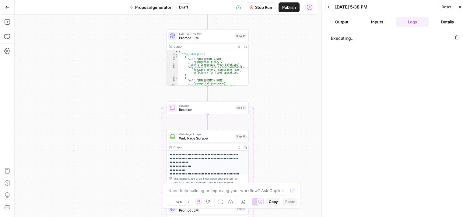
drag, startPoint x: 277, startPoint y: 93, endPoint x: 272, endPoint y: 51, distance: 42.7
click at [272, 43] on div "Workflow Set Inputs Inputs Web Page Scrape Web Page Scrape Step 3 Output Expand…" at bounding box center [166, 116] width 302 height 203
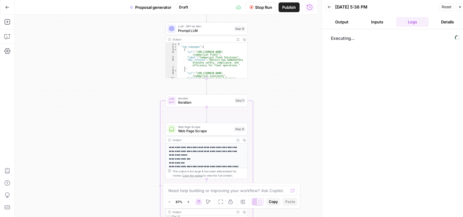
drag, startPoint x: 272, startPoint y: 109, endPoint x: 274, endPoint y: 48, distance: 60.5
click at [274, 48] on div "Workflow Set Inputs Inputs Web Page Scrape Web Page Scrape Step 3 Output Expand…" at bounding box center [166, 116] width 302 height 203
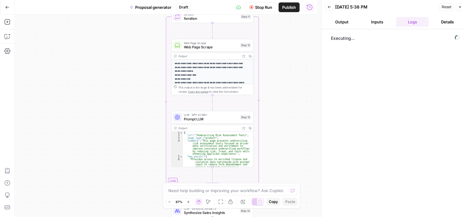
drag, startPoint x: 275, startPoint y: 108, endPoint x: 278, endPoint y: 55, distance: 53.0
click at [278, 55] on div "Workflow Set Inputs Inputs Web Page Scrape Web Page Scrape Step 3 Output Expand…" at bounding box center [166, 116] width 302 height 203
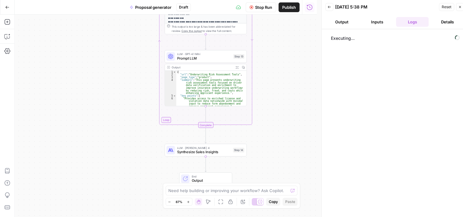
drag, startPoint x: 276, startPoint y: 87, endPoint x: 271, endPoint y: 62, distance: 25.3
click at [271, 62] on div "Workflow Set Inputs Inputs Web Page Scrape Web Page Scrape Step 3 Output Expand…" at bounding box center [166, 116] width 302 height 203
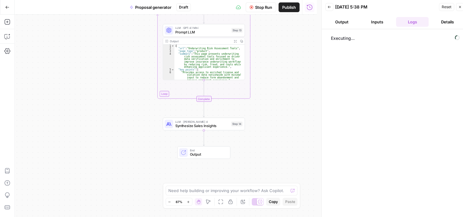
click at [278, 84] on div "Workflow Set Inputs Inputs Web Page Scrape Web Page Scrape Step 3 Output Expand…" at bounding box center [166, 116] width 302 height 203
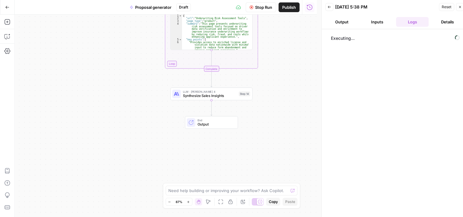
drag, startPoint x: 270, startPoint y: 123, endPoint x: 277, endPoint y: 97, distance: 26.7
click at [277, 97] on div "Workflow Set Inputs Inputs Web Page Scrape Web Page Scrape Step 3 Output Expand…" at bounding box center [166, 116] width 302 height 203
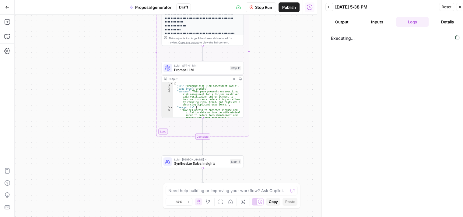
drag, startPoint x: 282, startPoint y: 117, endPoint x: 279, endPoint y: 147, distance: 29.6
click at [279, 147] on div "Workflow Set Inputs Inputs Web Page Scrape Web Page Scrape Step 3 Output Expand…" at bounding box center [166, 116] width 302 height 203
click at [290, 116] on div "Workflow Set Inputs Inputs Web Page Scrape Web Page Scrape Step 3 Output Expand…" at bounding box center [166, 116] width 302 height 203
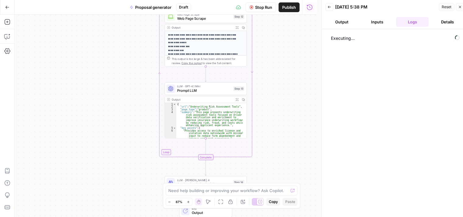
click at [372, 25] on button "Inputs" at bounding box center [376, 22] width 33 height 10
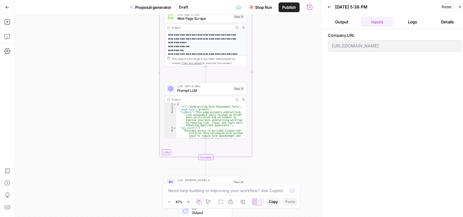
click at [404, 17] on button "Logs" at bounding box center [412, 22] width 33 height 10
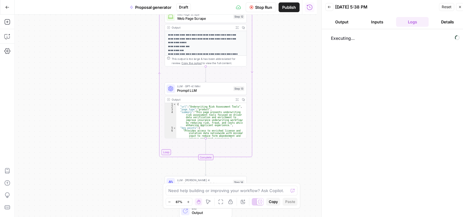
drag, startPoint x: 289, startPoint y: 80, endPoint x: 290, endPoint y: 138, distance: 57.8
click at [290, 140] on div "Workflow Set Inputs Inputs Web Page Scrape Web Page Scrape Step 3 Output Expand…" at bounding box center [166, 116] width 302 height 203
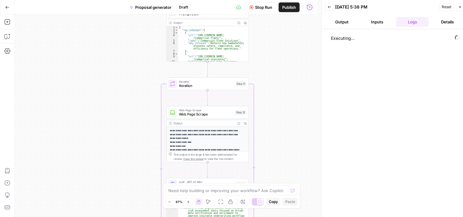
drag, startPoint x: 294, startPoint y: 100, endPoint x: 294, endPoint y: 133, distance: 33.5
click at [293, 133] on div "Workflow Set Inputs Inputs Web Page Scrape Web Page Scrape Step 3 Output Expand…" at bounding box center [166, 116] width 302 height 203
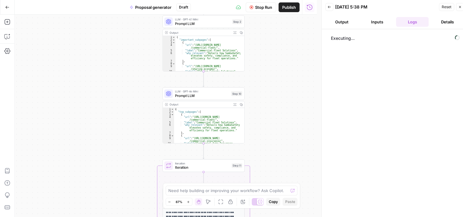
click at [288, 123] on div "Workflow Set Inputs Inputs Web Page Scrape Web Page Scrape Step 3 Output Expand…" at bounding box center [166, 116] width 302 height 203
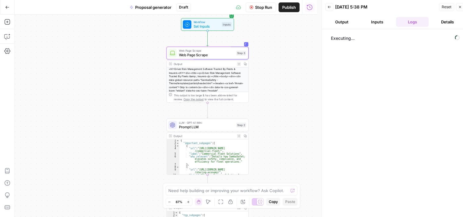
drag, startPoint x: 283, startPoint y: 101, endPoint x: 285, endPoint y: 117, distance: 16.2
click at [285, 121] on div "Workflow Set Inputs Inputs Web Page Scrape Web Page Scrape Step 3 Output Expand…" at bounding box center [166, 116] width 302 height 203
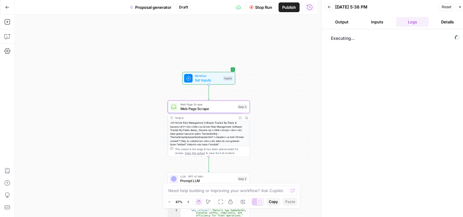
drag, startPoint x: 275, startPoint y: 109, endPoint x: 275, endPoint y: 113, distance: 4.6
click at [275, 113] on div "Workflow Set Inputs Inputs Web Page Scrape Web Page Scrape Step 3 Output Expand…" at bounding box center [166, 116] width 302 height 203
drag, startPoint x: 283, startPoint y: 120, endPoint x: 267, endPoint y: 54, distance: 68.7
click at [267, 54] on div "Workflow Set Inputs Inputs Web Page Scrape Web Page Scrape Step 3 Output Expand…" at bounding box center [166, 116] width 302 height 203
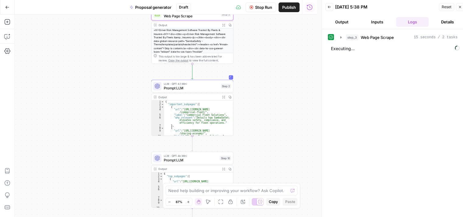
click at [446, 24] on button "Details" at bounding box center [447, 22] width 33 height 10
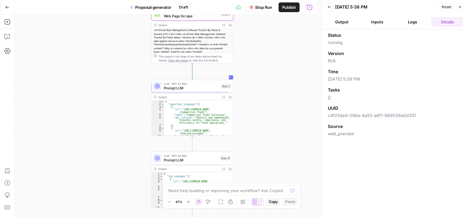
click at [383, 22] on button "Inputs" at bounding box center [376, 22] width 33 height 10
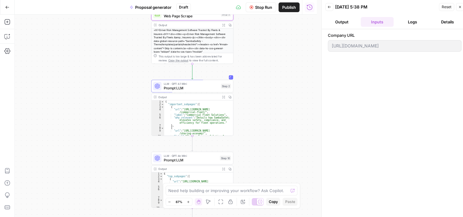
click at [348, 19] on button "Output" at bounding box center [341, 22] width 33 height 10
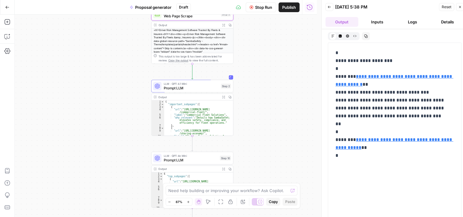
click at [410, 23] on button "Logs" at bounding box center [412, 22] width 33 height 10
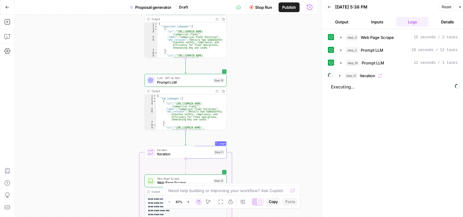
drag, startPoint x: 264, startPoint y: 150, endPoint x: 257, endPoint y: 74, distance: 76.3
click at [257, 72] on div "Workflow Set Inputs Inputs Web Page Scrape Web Page Scrape Step 3 Output Expand…" at bounding box center [166, 116] width 302 height 203
click at [257, 65] on div "Workflow Set Inputs Inputs Web Page Scrape Web Page Scrape Step 3 Output Expand…" at bounding box center [166, 116] width 302 height 203
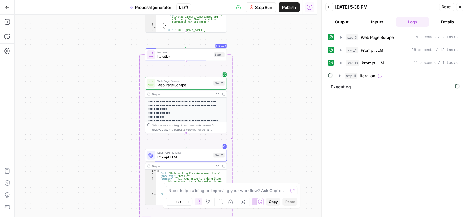
drag, startPoint x: 260, startPoint y: 126, endPoint x: 260, endPoint y: 72, distance: 53.8
click at [260, 72] on div "Workflow Set Inputs Inputs Web Page Scrape Web Page Scrape Step 3 Output Expand…" at bounding box center [166, 116] width 302 height 203
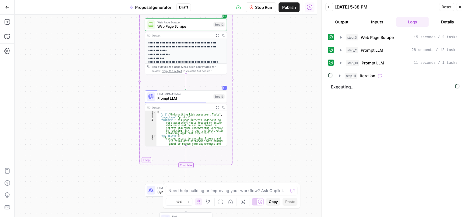
drag, startPoint x: 264, startPoint y: 133, endPoint x: 264, endPoint y: 96, distance: 36.8
click at [264, 99] on div "Workflow Set Inputs Inputs Web Page Scrape Web Page Scrape Step 3 Output Expand…" at bounding box center [166, 116] width 302 height 203
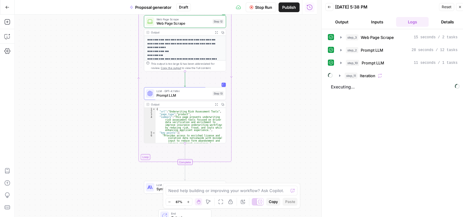
click at [448, 22] on button "Details" at bounding box center [447, 22] width 33 height 10
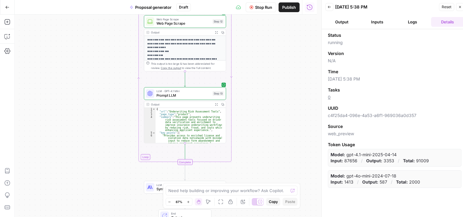
drag, startPoint x: 414, startPoint y: 161, endPoint x: 427, endPoint y: 159, distance: 12.6
click at [427, 159] on div "Model: gpt-4.1-mini-2025-04-14 Input: 87656 / Output: 3353 / Total: 91009" at bounding box center [394, 158] width 133 height 18
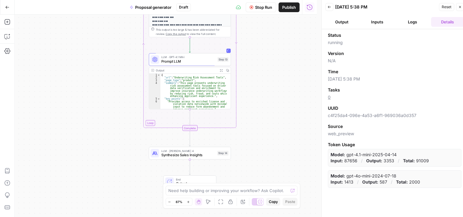
drag, startPoint x: 255, startPoint y: 141, endPoint x: 255, endPoint y: 117, distance: 24.0
click at [255, 117] on div "Workflow Set Inputs Inputs Web Page Scrape Web Page Scrape Step 3 Output Expand…" at bounding box center [166, 116] width 302 height 203
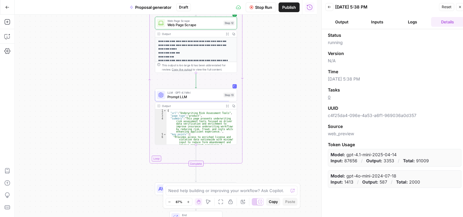
drag, startPoint x: 260, startPoint y: 126, endPoint x: 262, endPoint y: 92, distance: 34.1
click at [262, 92] on div "Workflow Set Inputs Inputs Web Page Scrape Web Page Scrape Step 3 Output Expand…" at bounding box center [166, 116] width 302 height 203
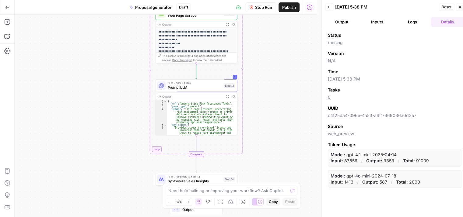
click at [382, 22] on button "Inputs" at bounding box center [376, 22] width 33 height 10
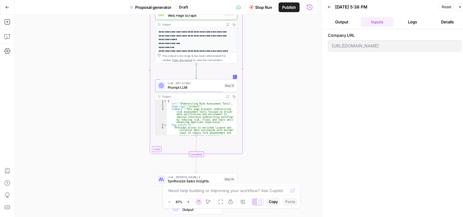
click at [411, 23] on button "Logs" at bounding box center [412, 22] width 33 height 10
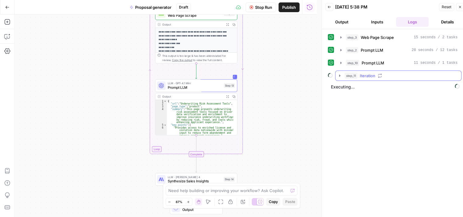
click at [338, 75] on icon "button" at bounding box center [339, 75] width 5 height 5
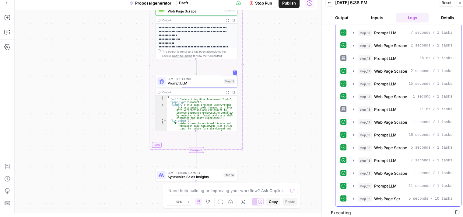
scroll to position [5, 0]
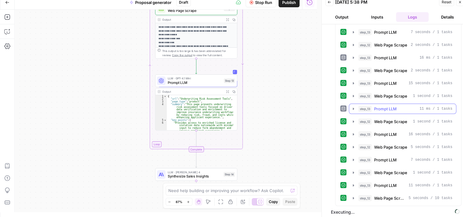
click at [353, 108] on icon "button" at bounding box center [352, 109] width 1 height 2
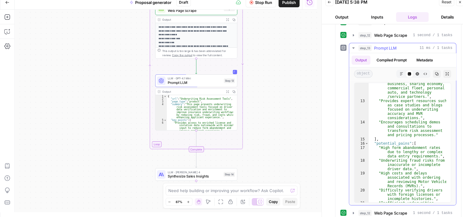
scroll to position [0, 0]
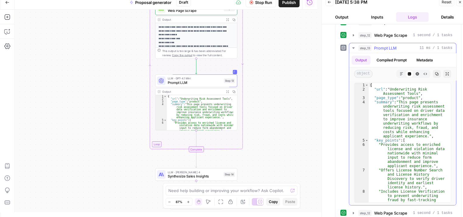
click at [352, 46] on icon "button" at bounding box center [353, 48] width 5 height 5
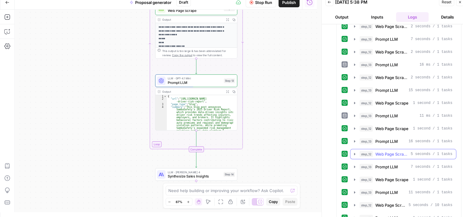
scroll to position [267, 0]
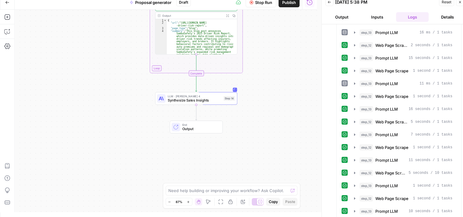
click at [443, 17] on button "Details" at bounding box center [447, 17] width 33 height 10
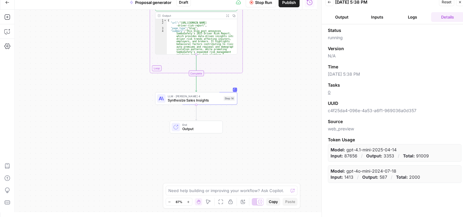
scroll to position [0, 0]
drag, startPoint x: 415, startPoint y: 156, endPoint x: 429, endPoint y: 156, distance: 14.3
click at [429, 156] on div "Model: gpt-4.1-mini-2025-04-14 Input: 96627 / Output: 5254 / Total: 101881" at bounding box center [394, 153] width 133 height 18
click at [412, 15] on button "Logs" at bounding box center [412, 17] width 33 height 10
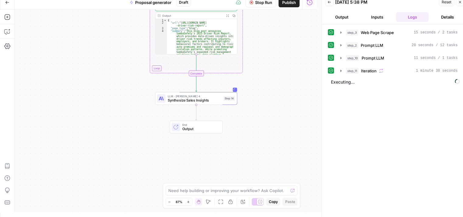
click at [441, 17] on button "Details" at bounding box center [447, 17] width 33 height 10
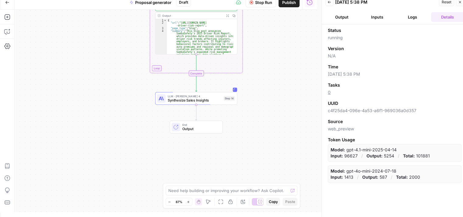
click at [412, 14] on button "Logs" at bounding box center [412, 17] width 33 height 10
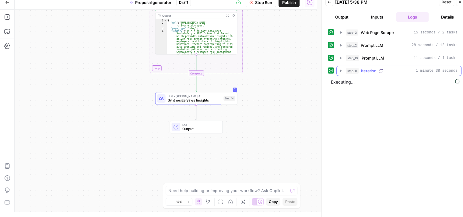
click at [342, 71] on icon "button" at bounding box center [340, 70] width 5 height 5
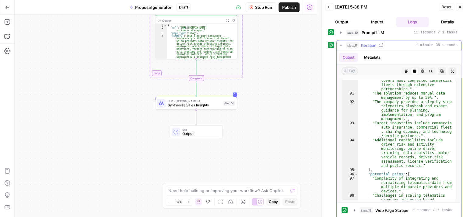
scroll to position [1278, 0]
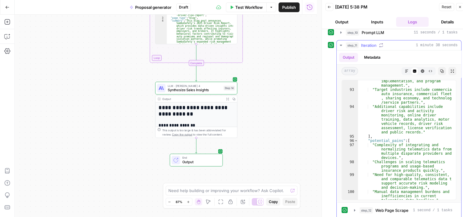
click at [340, 45] on icon "button" at bounding box center [340, 45] width 2 height 1
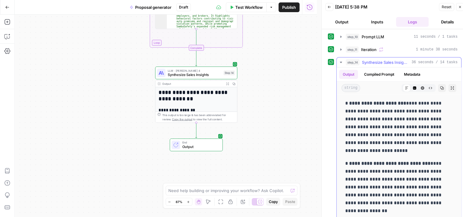
scroll to position [1504, 0]
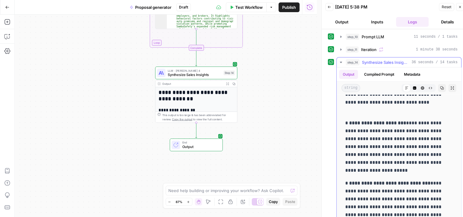
click at [340, 62] on icon "button" at bounding box center [340, 62] width 2 height 1
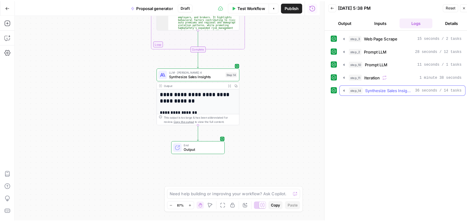
scroll to position [0, 0]
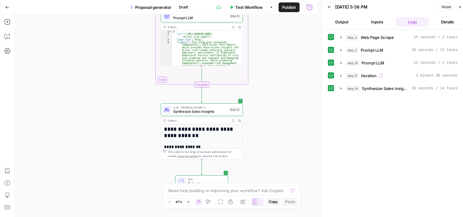
drag, startPoint x: 290, startPoint y: 125, endPoint x: 287, endPoint y: 77, distance: 48.4
click at [287, 79] on div "Workflow Set Inputs Inputs Web Page Scrape Web Page Scrape Step 3 Output Expand…" at bounding box center [166, 116] width 302 height 203
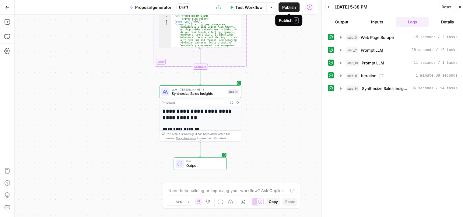
click at [287, 8] on span "Publish" at bounding box center [289, 7] width 14 height 6
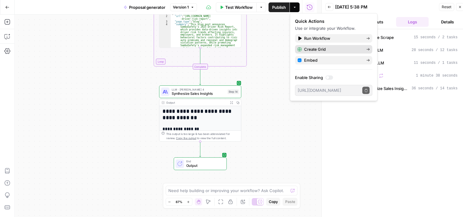
click at [316, 49] on span "Create Grid" at bounding box center [332, 49] width 57 height 6
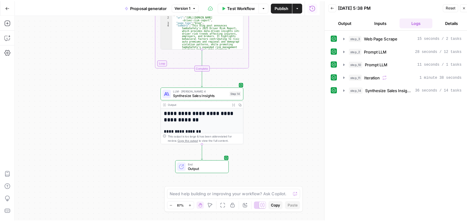
scroll to position [23, 0]
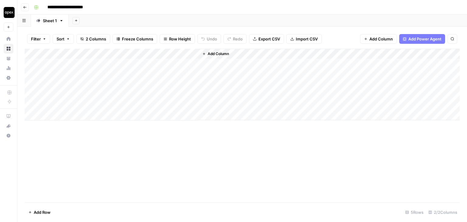
click at [215, 55] on span "Add Column" at bounding box center [218, 53] width 21 height 5
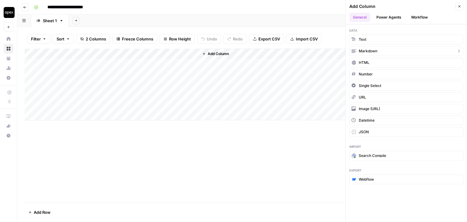
click at [375, 49] on span "Markdown" at bounding box center [368, 50] width 19 height 5
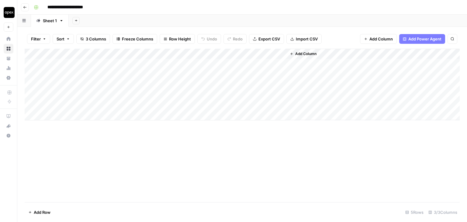
click at [217, 56] on div "Add Column" at bounding box center [242, 85] width 435 height 72
click at [222, 151] on div "Add Column" at bounding box center [242, 126] width 435 height 154
click at [66, 64] on div "Add Column" at bounding box center [242, 85] width 435 height 72
click at [186, 54] on div "Add Column" at bounding box center [242, 85] width 435 height 72
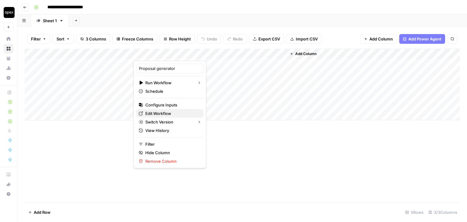
click at [174, 113] on span "Edit Workflow" at bounding box center [171, 113] width 53 height 6
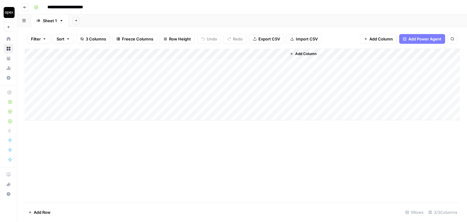
click at [93, 64] on div "Add Column" at bounding box center [242, 85] width 435 height 72
click at [314, 8] on div "**********" at bounding box center [246, 7] width 430 height 10
click at [102, 64] on div "Add Column" at bounding box center [242, 85] width 435 height 72
type textarea "**********"
click at [137, 64] on div "Add Column" at bounding box center [242, 85] width 435 height 72
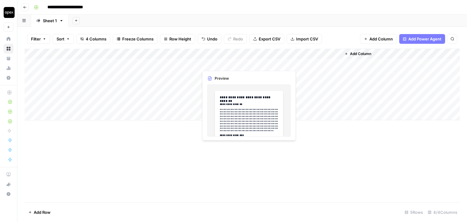
click at [225, 63] on div "Add Column" at bounding box center [242, 85] width 435 height 72
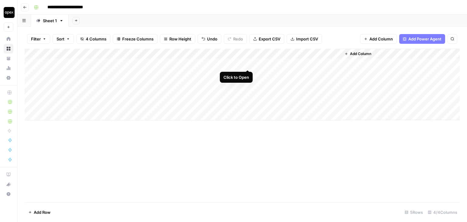
click at [248, 63] on div "Add Column" at bounding box center [242, 85] width 435 height 72
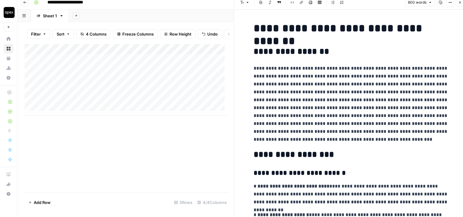
click at [426, 1] on span "800 words" at bounding box center [416, 2] width 19 height 5
click at [458, 3] on icon "button" at bounding box center [460, 3] width 4 height 4
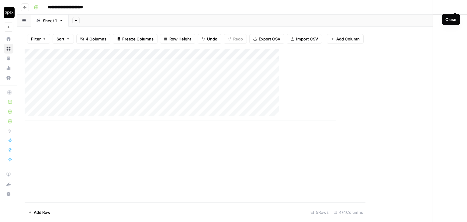
scroll to position [23, 0]
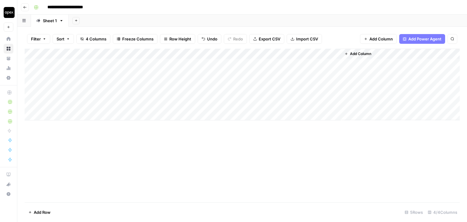
click at [287, 65] on div "Add Column" at bounding box center [242, 85] width 435 height 72
click at [353, 64] on div "Add Column" at bounding box center [400, 84] width 119 height 71
click at [344, 56] on button "Add Column" at bounding box center [358, 54] width 32 height 8
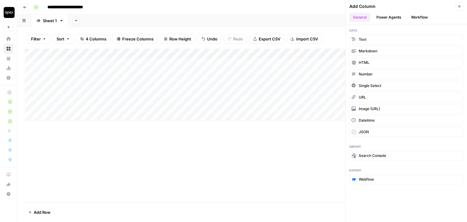
click at [418, 17] on button "Workflow" at bounding box center [419, 17] width 24 height 9
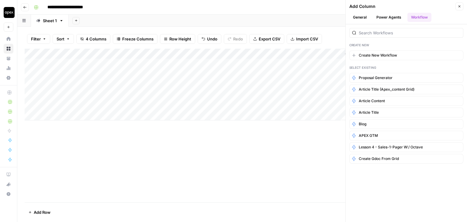
click at [461, 5] on icon "button" at bounding box center [460, 7] width 4 height 4
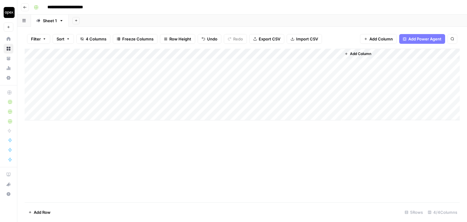
click at [249, 53] on div "Add Column" at bounding box center [242, 85] width 435 height 72
click at [225, 70] on input "Output" at bounding box center [235, 68] width 62 height 6
click at [205, 66] on input "Output" at bounding box center [235, 68] width 62 height 6
click at [215, 54] on div "Add Column" at bounding box center [242, 85] width 435 height 72
click at [209, 67] on input "Output" at bounding box center [235, 68] width 62 height 6
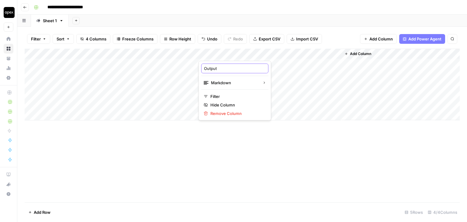
click at [209, 67] on input "Output" at bounding box center [235, 68] width 62 height 6
click at [205, 67] on input "Output" at bounding box center [235, 68] width 62 height 6
type input "website_output"
click at [282, 178] on div "Add Column" at bounding box center [242, 126] width 435 height 154
click at [322, 53] on div "Add Column" at bounding box center [242, 85] width 435 height 72
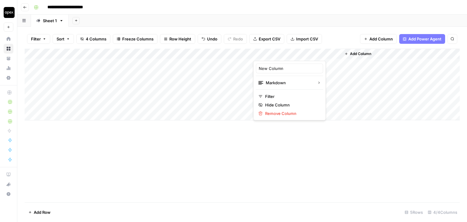
click at [340, 158] on div "Add Column" at bounding box center [242, 126] width 435 height 154
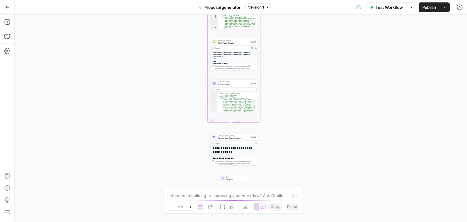
drag, startPoint x: 311, startPoint y: 152, endPoint x: 302, endPoint y: 54, distance: 98.3
click at [302, 49] on div "Workflow Set Inputs Inputs Web Page Scrape Web Page Scrape Step 3 Output Expand…" at bounding box center [241, 118] width 452 height 207
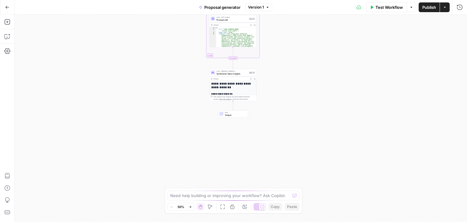
drag, startPoint x: 301, startPoint y: 152, endPoint x: 298, endPoint y: 51, distance: 100.4
click at [300, 45] on div "Workflow Set Inputs Inputs Web Page Scrape Web Page Scrape Step 3 Output Expand…" at bounding box center [241, 118] width 452 height 207
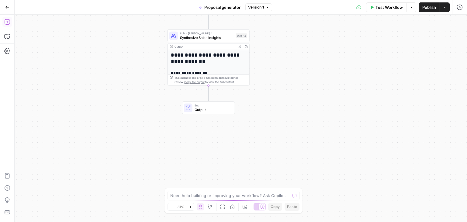
click at [6, 21] on icon "button" at bounding box center [7, 22] width 6 height 6
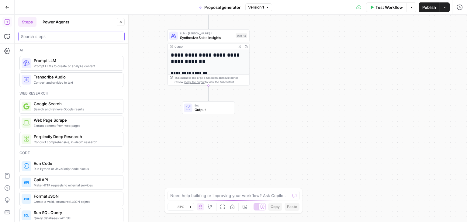
click at [55, 36] on input "search" at bounding box center [71, 36] width 101 height 6
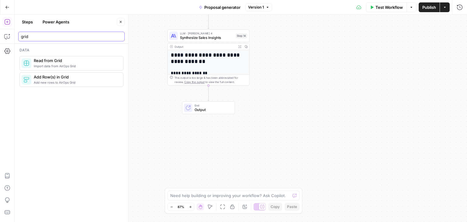
type input "grid"
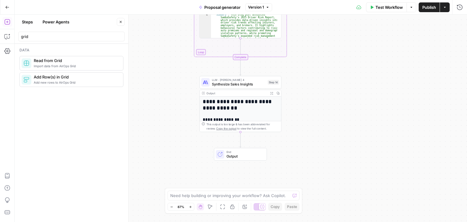
drag, startPoint x: 291, startPoint y: 85, endPoint x: 321, endPoint y: 126, distance: 50.8
click at [321, 126] on div "Workflow Set Inputs Inputs Web Page Scrape Web Page Scrape Step 3 Output Expand…" at bounding box center [241, 118] width 452 height 207
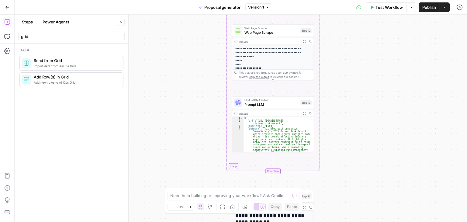
drag, startPoint x: 168, startPoint y: 77, endPoint x: 191, endPoint y: 171, distance: 96.6
click at [190, 170] on div "Workflow Set Inputs Inputs Web Page Scrape Web Page Scrape Step 3 Output Expand…" at bounding box center [241, 118] width 452 height 207
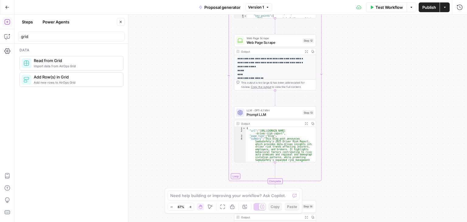
drag, startPoint x: 184, startPoint y: 184, endPoint x: 189, endPoint y: 151, distance: 33.3
click at [184, 185] on div "Workflow Set Inputs Inputs Web Page Scrape Web Page Scrape Step 3 Output Expand…" at bounding box center [241, 118] width 452 height 207
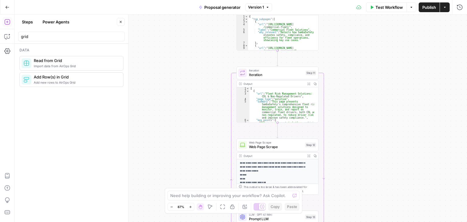
drag, startPoint x: 178, startPoint y: 148, endPoint x: 173, endPoint y: 163, distance: 16.0
click at [173, 163] on div "Workflow Set Inputs Inputs Web Page Scrape Web Page Scrape Step 3 Output Expand…" at bounding box center [241, 118] width 452 height 207
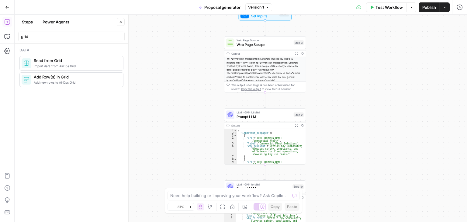
drag, startPoint x: 176, startPoint y: 150, endPoint x: 175, endPoint y: 193, distance: 42.9
click at [175, 193] on body "Apex Sandbox New Home Browse Your Data Usage Settings Recent Grids New Grid New…" at bounding box center [233, 111] width 467 height 222
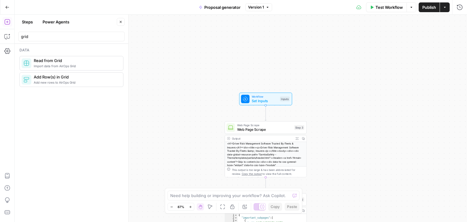
drag, startPoint x: 173, startPoint y: 93, endPoint x: 163, endPoint y: 42, distance: 52.1
click at [163, 42] on div "Workflow Set Inputs Inputs Web Page Scrape Web Page Scrape Step 3 Output Expand…" at bounding box center [241, 118] width 452 height 207
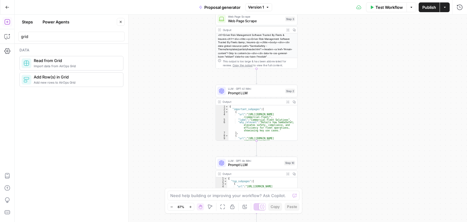
click at [3, 8] on button "Go Back" at bounding box center [7, 7] width 11 height 11
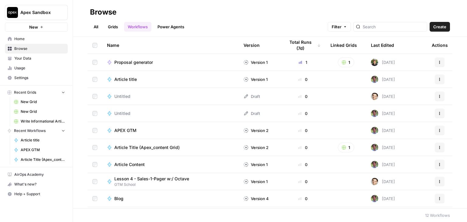
click at [438, 25] on span "Create" at bounding box center [439, 27] width 13 height 6
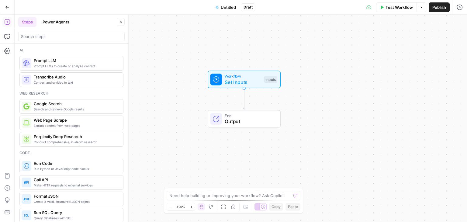
drag, startPoint x: 174, startPoint y: 118, endPoint x: 178, endPoint y: 99, distance: 19.4
click at [178, 99] on div "Workflow Set Inputs Inputs End Output" at bounding box center [241, 118] width 452 height 207
click at [236, 81] on span "Set Inputs" at bounding box center [243, 81] width 36 height 7
click at [390, 40] on span "Add Field" at bounding box center [399, 41] width 18 height 6
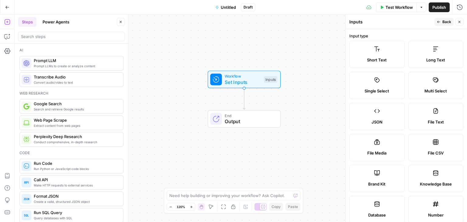
click at [370, 50] on label "Short Text" at bounding box center [376, 54] width 55 height 27
click at [376, 57] on span "Short Text" at bounding box center [377, 60] width 20 height 6
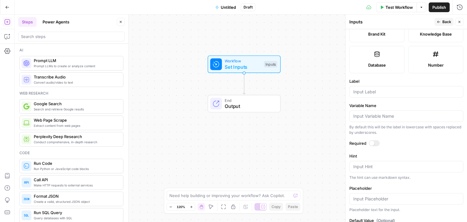
scroll to position [152, 0]
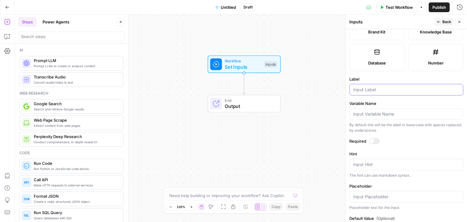
click at [373, 90] on input "Label" at bounding box center [406, 90] width 106 height 6
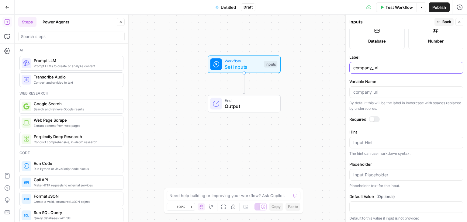
scroll to position [175, 0]
type input "company_url"
click at [373, 119] on div at bounding box center [374, 118] width 11 height 6
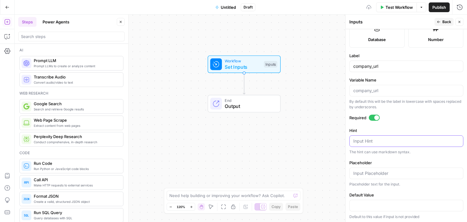
click at [377, 140] on textarea "Hint" at bounding box center [406, 141] width 106 height 6
click at [445, 22] on span "Back" at bounding box center [446, 21] width 9 height 5
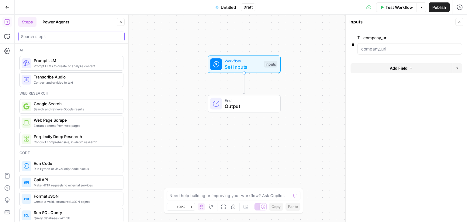
click at [60, 38] on input "search" at bounding box center [71, 36] width 101 height 6
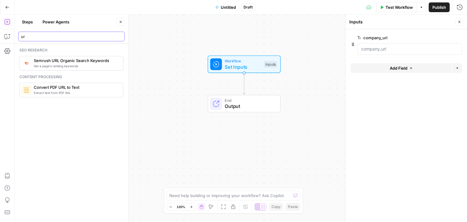
type input "u"
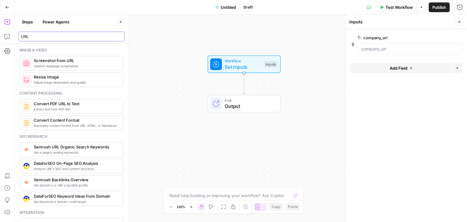
type input "URL"
click at [62, 36] on input "URL" at bounding box center [71, 36] width 101 height 6
click at [120, 37] on input "URL" at bounding box center [71, 36] width 101 height 6
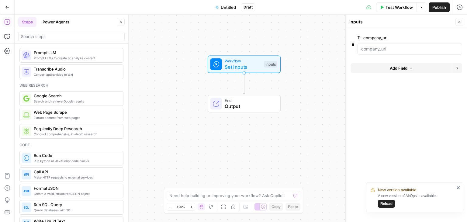
scroll to position [0, 0]
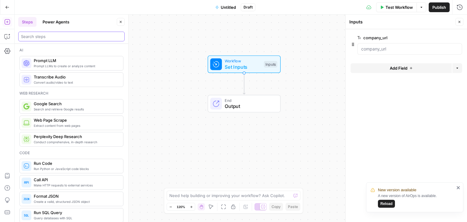
click at [70, 37] on input "search" at bounding box center [71, 36] width 101 height 6
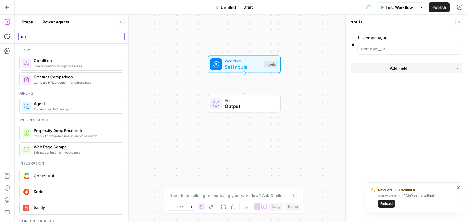
type input "e"
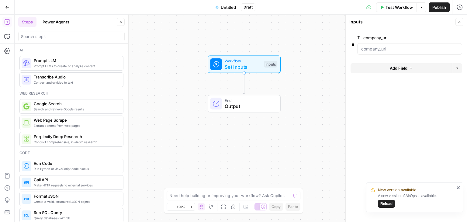
click at [388, 202] on span "Reload" at bounding box center [386, 203] width 12 height 5
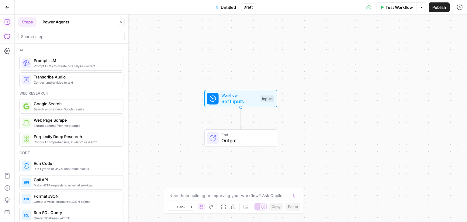
click at [4, 36] on button "Copilot" at bounding box center [7, 37] width 10 height 10
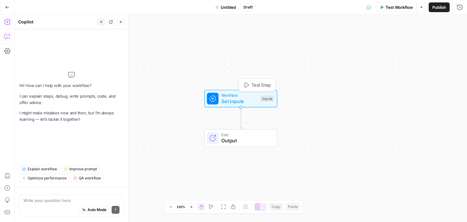
click at [244, 99] on span "Set Inputs" at bounding box center [239, 101] width 36 height 7
click at [30, 202] on textarea at bounding box center [71, 200] width 96 height 6
type textarea "m"
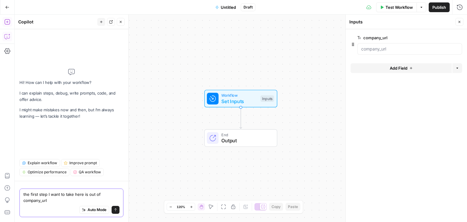
click at [55, 200] on textarea "the first step I want to take here is out of company_url" at bounding box center [71, 197] width 96 height 12
click at [88, 194] on textarea "the first step I want to take here is out of company_url" at bounding box center [71, 197] width 96 height 12
type textarea "the first step I want to take here is to extract company name out of company_ur…"
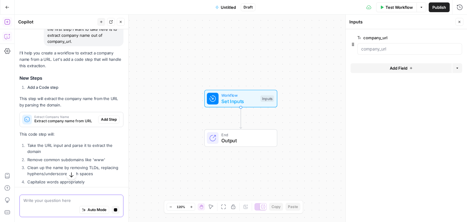
scroll to position [39, 0]
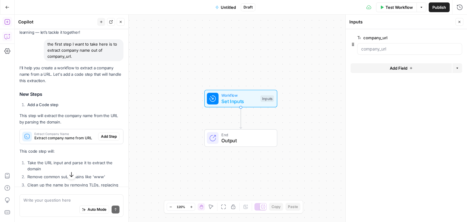
click at [58, 135] on span "Extract company name from URL" at bounding box center [64, 137] width 61 height 5
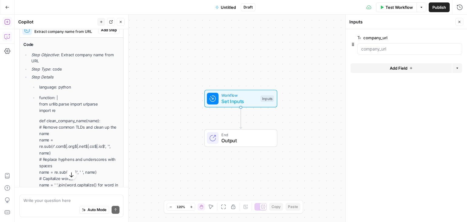
scroll to position [99, 0]
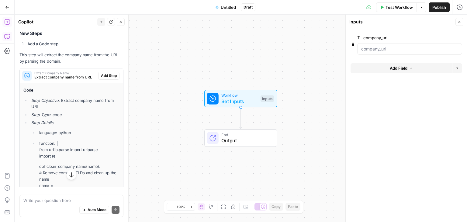
click at [9, 19] on icon "button" at bounding box center [6, 21] width 5 height 5
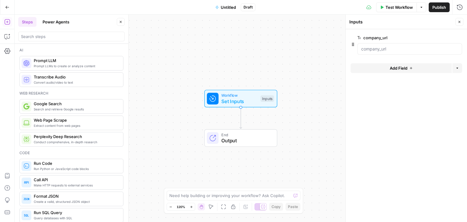
click at [40, 39] on div at bounding box center [71, 37] width 106 height 10
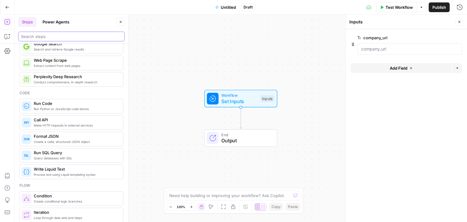
scroll to position [61, 0]
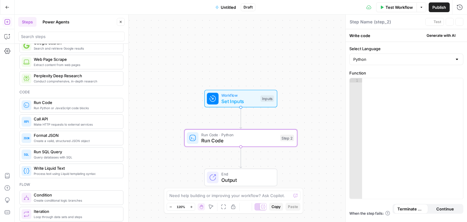
type textarea "Run Code"
click at [379, 57] on input "Select Language" at bounding box center [402, 59] width 99 height 6
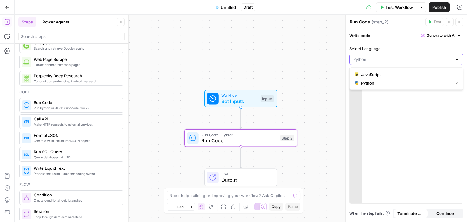
click at [415, 56] on input "Select Language" at bounding box center [402, 59] width 99 height 6
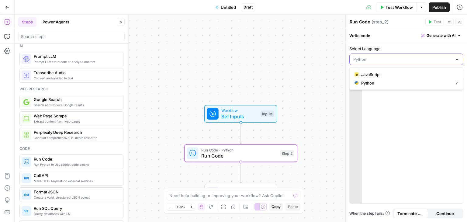
scroll to position [0, 0]
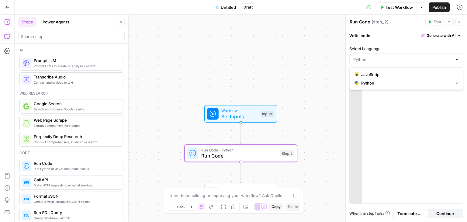
type input "Python"
click at [8, 34] on icon "button" at bounding box center [7, 36] width 6 height 6
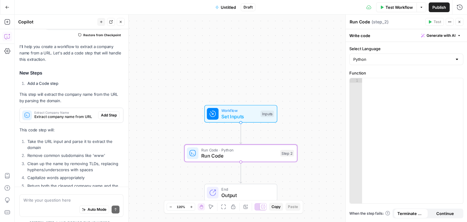
scroll to position [68, 0]
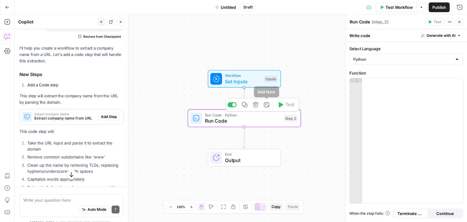
click at [255, 106] on icon "button" at bounding box center [256, 105] width 6 height 6
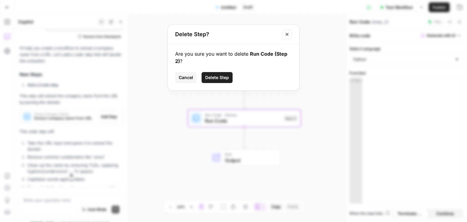
click at [224, 79] on span "Delete Step" at bounding box center [217, 78] width 24 height 6
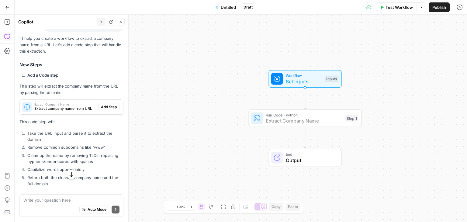
click at [103, 106] on span "Add Step" at bounding box center [109, 106] width 16 height 5
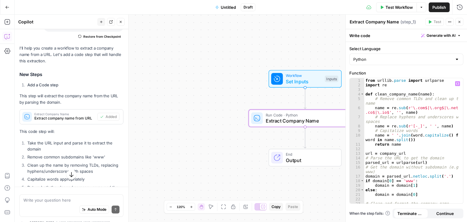
scroll to position [34, 0]
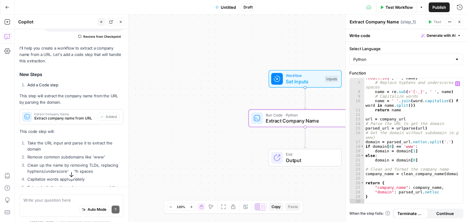
click at [293, 45] on div "Workflow Set Inputs Inputs Run Code · Python Extract Company Name Step 1 End Ou…" at bounding box center [241, 118] width 452 height 207
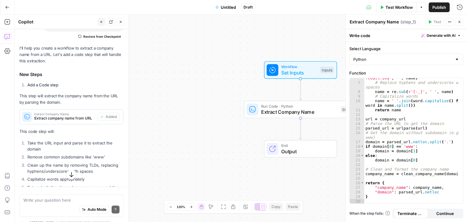
drag, startPoint x: 231, startPoint y: 85, endPoint x: 218, endPoint y: 77, distance: 15.3
click at [218, 77] on div "Workflow Set Inputs Inputs Run Code · Python Extract Company Name Step 1 End Ou…" at bounding box center [241, 118] width 452 height 207
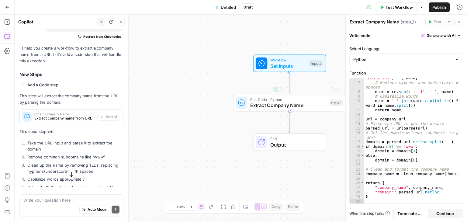
click at [286, 67] on span "Set Inputs" at bounding box center [288, 65] width 36 height 7
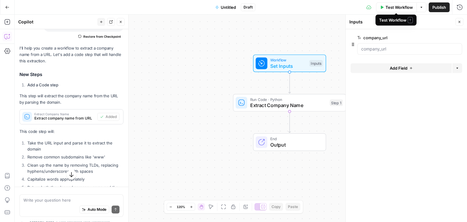
click at [394, 8] on span "Test Workflow" at bounding box center [399, 7] width 27 height 6
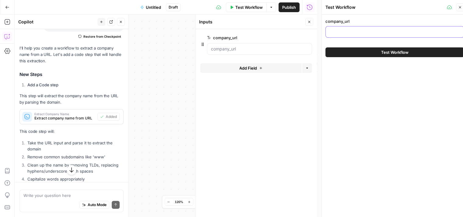
click at [355, 32] on input "company_url" at bounding box center [394, 32] width 130 height 6
paste input "[URL][DOMAIN_NAME]"
type input "[URL][DOMAIN_NAME]"
click at [349, 50] on button "Test Workflow" at bounding box center [394, 52] width 138 height 10
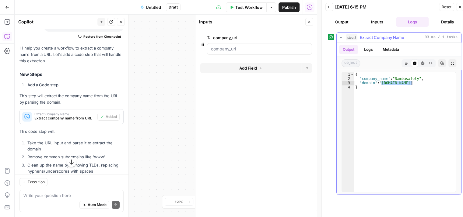
drag, startPoint x: 381, startPoint y: 81, endPoint x: 410, endPoint y: 81, distance: 29.2
click at [410, 81] on div "{ "company_name" : "Sambasafety" , "domain" : "sambasafety.com" }" at bounding box center [405, 136] width 102 height 128
click at [422, 93] on div "{ "company_name" : "Sambasafety" , "domain" : "sambasafety.com" }" at bounding box center [405, 136] width 102 height 128
type textarea "*"
click at [459, 6] on icon "button" at bounding box center [460, 7] width 2 height 2
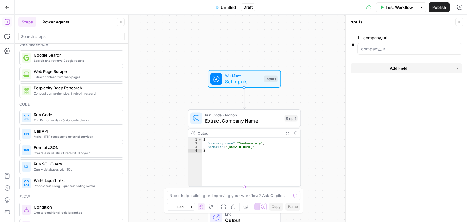
scroll to position [61, 0]
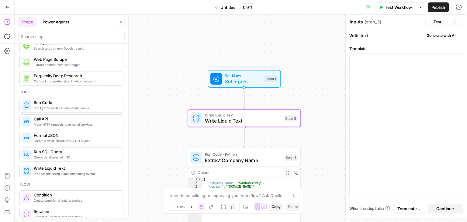
type textarea "Write Liquid Text"
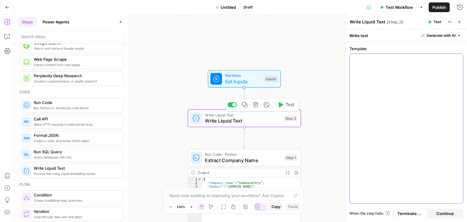
click at [419, 104] on div at bounding box center [406, 129] width 113 height 150
click at [255, 104] on icon "button" at bounding box center [256, 105] width 6 height 6
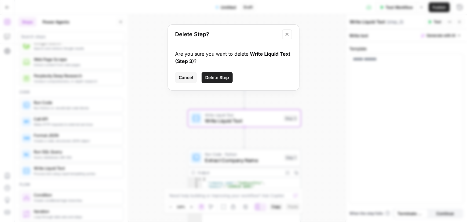
click at [217, 74] on button "Delete Step" at bounding box center [217, 77] width 31 height 11
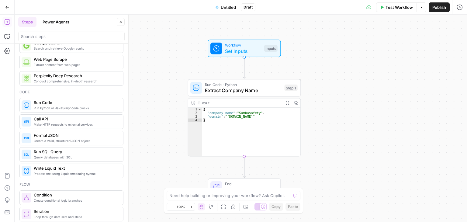
click at [225, 7] on span "Untitled" at bounding box center [228, 7] width 15 height 6
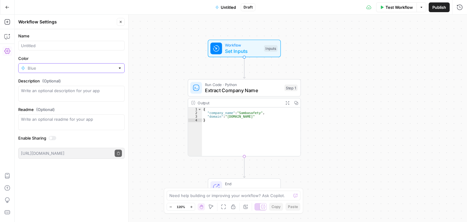
click at [72, 70] on input "Color" at bounding box center [72, 68] width 88 height 6
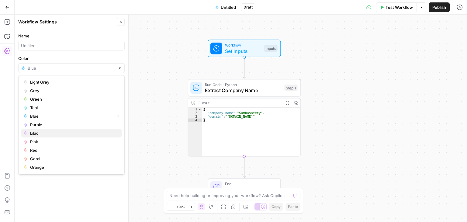
click at [39, 133] on span "Lilac" at bounding box center [73, 133] width 87 height 6
type input "Lilac"
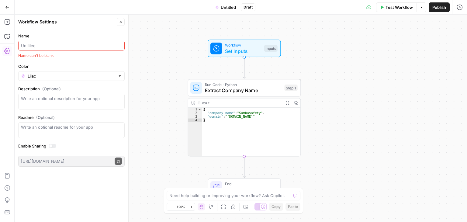
click at [45, 43] on input "Name" at bounding box center [71, 46] width 101 height 6
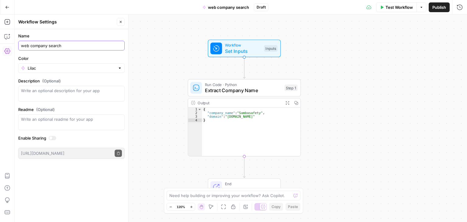
type input "web company search"
click at [75, 57] on label "Color" at bounding box center [71, 58] width 106 height 6
click at [75, 65] on input "Lilac" at bounding box center [72, 68] width 88 height 6
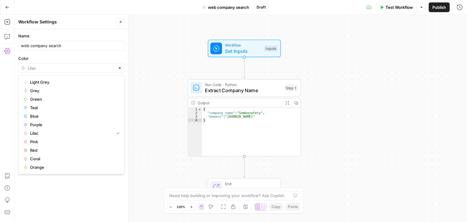
type input "Lilac"
click at [159, 57] on div "Workflow Set Inputs Inputs Run Code · Python Extract Company Name Step 1 Output…" at bounding box center [241, 118] width 452 height 207
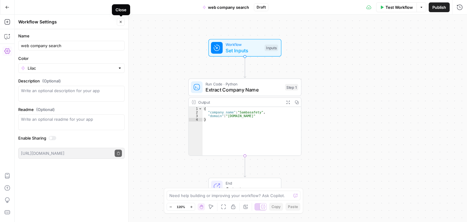
click at [122, 21] on icon "button" at bounding box center [121, 22] width 2 height 2
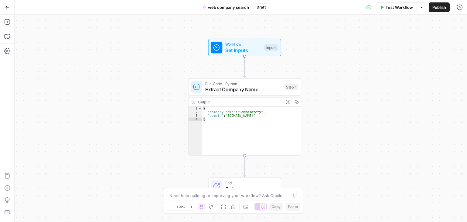
drag, startPoint x: 139, startPoint y: 79, endPoint x: 148, endPoint y: 75, distance: 9.7
click at [148, 75] on div "Workflow Set Inputs Inputs Run Code · Python Extract Company Name Step 1 Output…" at bounding box center [241, 118] width 452 height 207
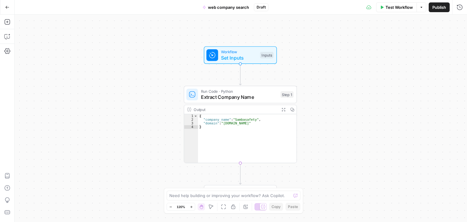
drag, startPoint x: 160, startPoint y: 146, endPoint x: 156, endPoint y: 157, distance: 12.0
click at [156, 157] on div "Workflow Set Inputs Inputs Run Code · Python Extract Company Name Step 1 Output…" at bounding box center [241, 118] width 452 height 207
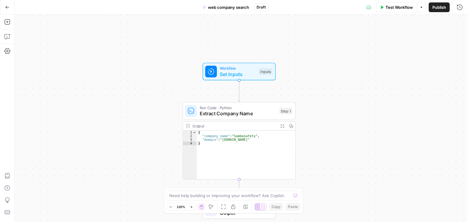
click at [161, 102] on div "Workflow Set Inputs Inputs Run Code · Python Extract Company Name Step 1 Output…" at bounding box center [241, 118] width 452 height 207
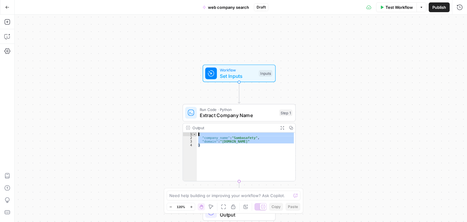
drag, startPoint x: 202, startPoint y: 145, endPoint x: 196, endPoint y: 134, distance: 12.9
click at [196, 134] on div "* 1 2 3 4 { "company_name" : "Sambasafety" , "domain" : "sambasafety.com" } XXX…" at bounding box center [239, 157] width 113 height 49
type textarea "**********"
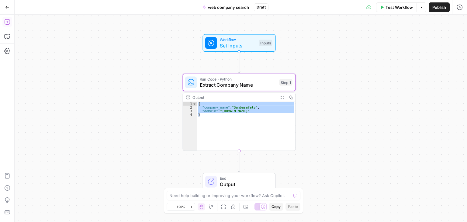
click at [8, 19] on icon "button" at bounding box center [6, 21] width 5 height 5
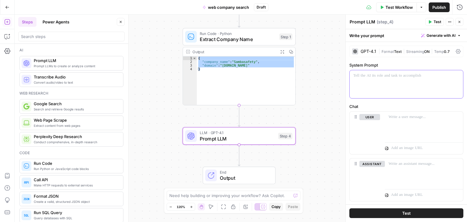
click at [378, 83] on div at bounding box center [406, 84] width 113 height 28
click at [456, 75] on icon "button" at bounding box center [457, 75] width 3 height 3
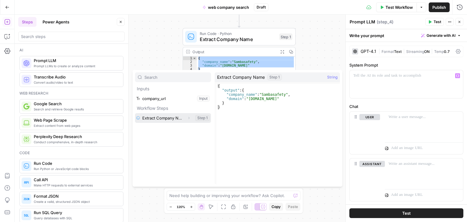
click at [183, 117] on button "Select variable Extract Company Name" at bounding box center [173, 118] width 76 height 10
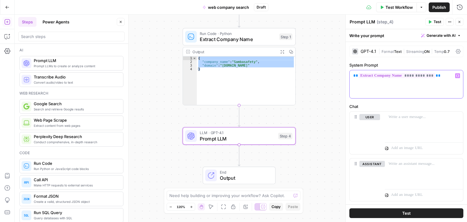
click at [455, 74] on button "Variables Menu" at bounding box center [457, 75] width 5 height 5
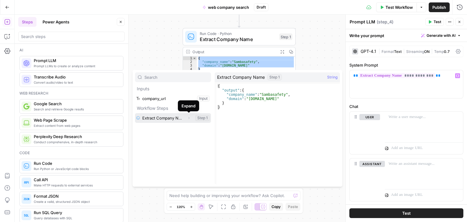
click at [190, 117] on icon "button" at bounding box center [189, 118] width 4 height 4
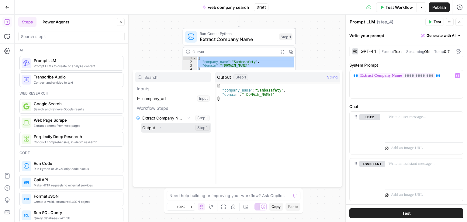
click at [160, 128] on icon "button" at bounding box center [160, 128] width 1 height 2
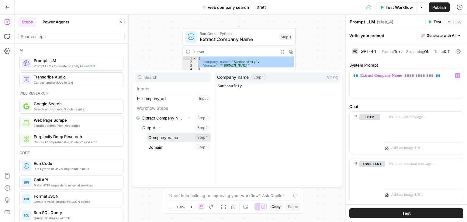
click at [160, 137] on button "Select variable Company_name" at bounding box center [179, 138] width 64 height 10
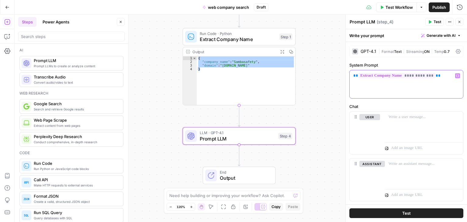
scroll to position [0, 0]
click at [400, 79] on div "**********" at bounding box center [404, 84] width 109 height 28
click at [367, 53] on div "GPT-4.1" at bounding box center [369, 51] width 16 height 4
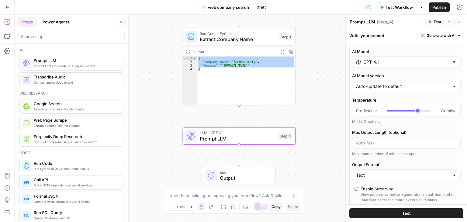
click at [376, 61] on input "GPT-4.1" at bounding box center [406, 62] width 86 height 6
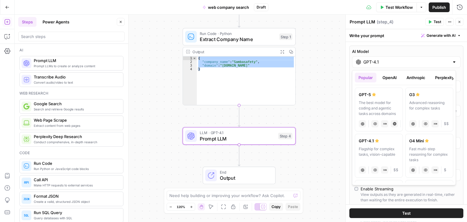
click at [360, 21] on textarea "Prompt LLM" at bounding box center [363, 22] width 26 height 6
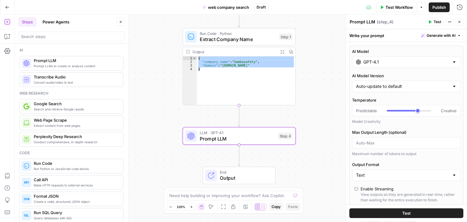
click at [360, 21] on textarea "Prompt LLM" at bounding box center [363, 22] width 26 height 6
click at [389, 63] on input "GPT-4.1" at bounding box center [406, 62] width 86 height 6
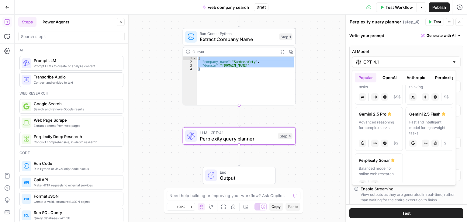
scroll to position [122, 0]
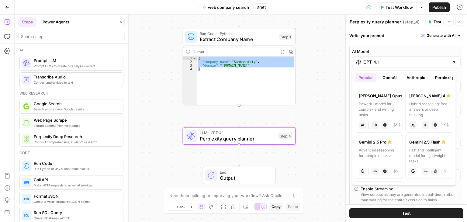
type textarea "Perplexity query planner"
click at [389, 77] on button "OpenAI" at bounding box center [390, 78] width 22 height 10
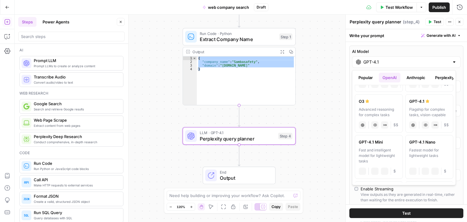
scroll to position [143, 0]
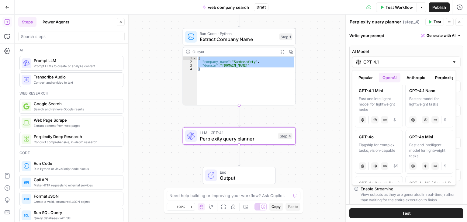
click at [432, 103] on div "Fastest model for lightweight tasks" at bounding box center [429, 104] width 40 height 16
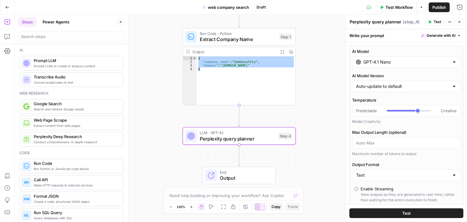
type input "GPT-4.1 Nano"
click at [415, 110] on div at bounding box center [409, 111] width 44 height 6
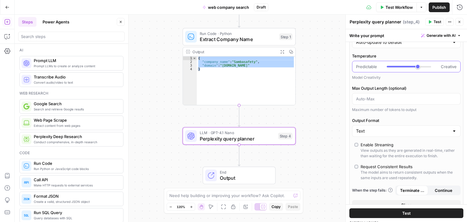
scroll to position [61, 0]
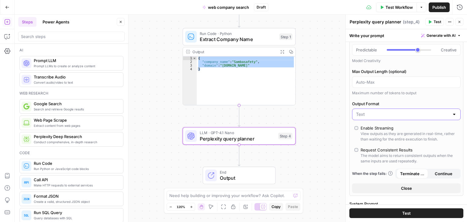
click at [384, 112] on input "Output Format" at bounding box center [402, 114] width 93 height 6
type input "Text"
click at [393, 101] on label "Output Format" at bounding box center [406, 104] width 109 height 6
click at [393, 111] on input "Text" at bounding box center [402, 114] width 93 height 6
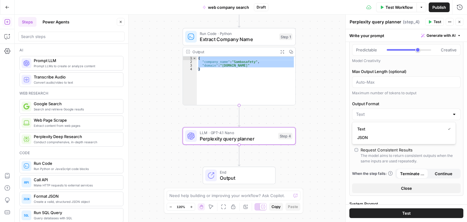
click at [387, 132] on span "Text" at bounding box center [400, 129] width 86 height 6
type input "Text"
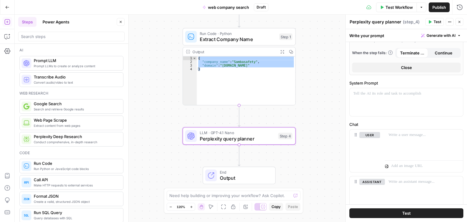
scroll to position [182, 0]
click at [380, 98] on div at bounding box center [404, 101] width 109 height 28
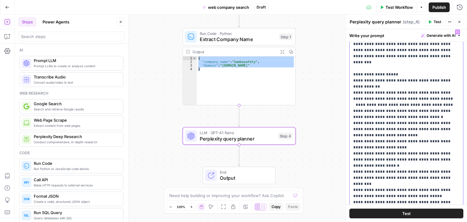
scroll to position [243, 0]
click at [375, 119] on p "**********" at bounding box center [404, 123] width 102 height 189
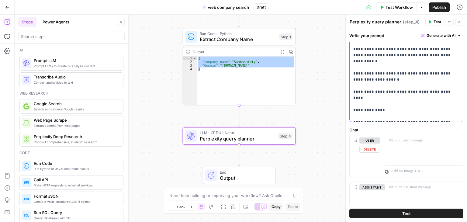
scroll to position [395, 0]
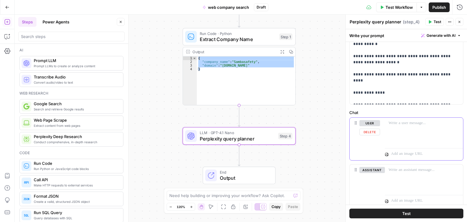
click at [407, 124] on p at bounding box center [424, 123] width 71 height 6
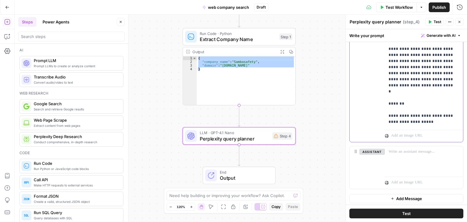
scroll to position [622, 0]
click at [430, 120] on p "**********" at bounding box center [422, 8] width 66 height 231
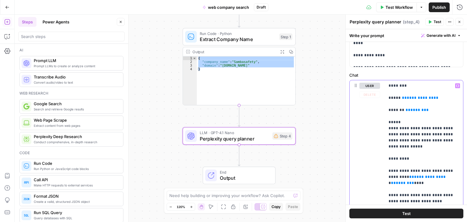
scroll to position [440, 0]
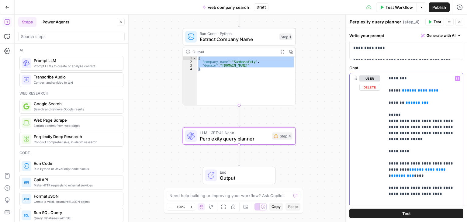
click at [414, 91] on span "**********" at bounding box center [420, 90] width 27 height 4
click at [456, 78] on icon "button" at bounding box center [457, 78] width 3 height 3
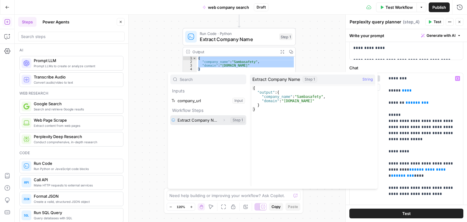
click at [224, 120] on icon "button" at bounding box center [224, 120] width 4 height 4
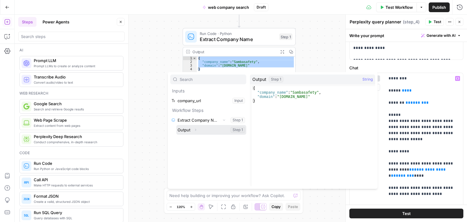
click at [196, 129] on icon "button" at bounding box center [196, 130] width 4 height 4
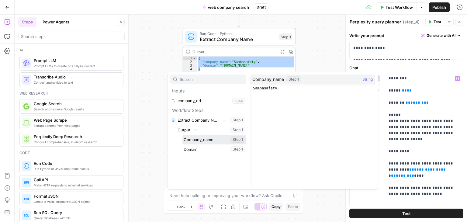
click at [199, 139] on button "Select variable Company_name" at bounding box center [214, 140] width 64 height 10
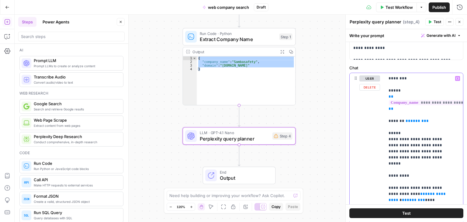
click at [416, 120] on span "******" at bounding box center [417, 121] width 13 height 4
click at [456, 78] on icon "button" at bounding box center [457, 78] width 3 height 3
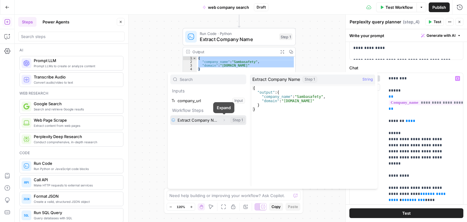
click at [224, 119] on icon "button" at bounding box center [224, 120] width 4 height 4
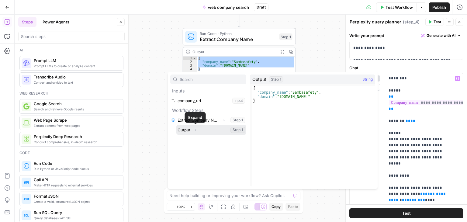
click at [196, 129] on icon "button" at bounding box center [196, 130] width 4 height 4
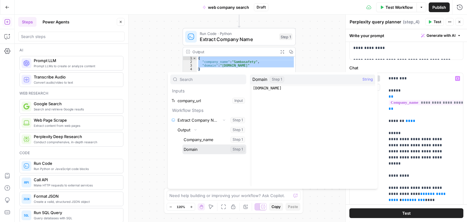
click at [192, 150] on button "Select variable Domain" at bounding box center [214, 149] width 64 height 10
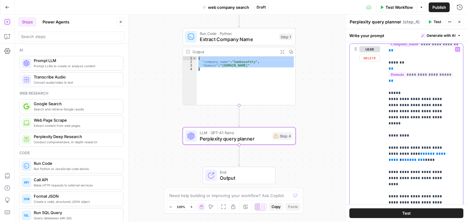
scroll to position [470, 0]
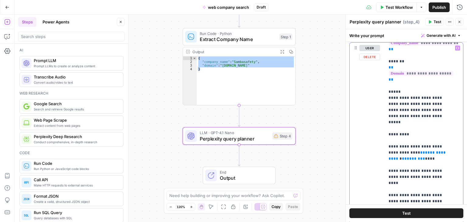
click at [417, 116] on p "**********" at bounding box center [420, 150] width 62 height 268
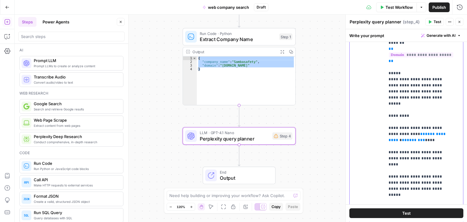
scroll to position [501, 0]
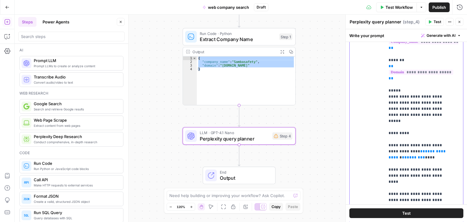
click at [414, 149] on span "**********" at bounding box center [418, 154] width 58 height 10
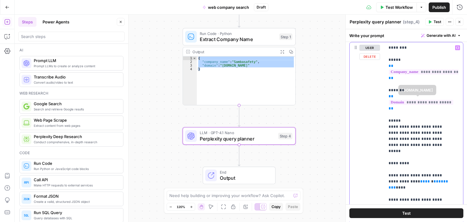
scroll to position [470, 0]
click at [456, 48] on icon "button" at bounding box center [457, 48] width 3 height 3
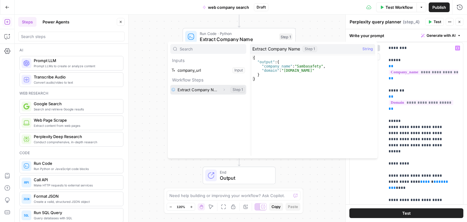
click at [222, 88] on icon "button" at bounding box center [224, 90] width 4 height 4
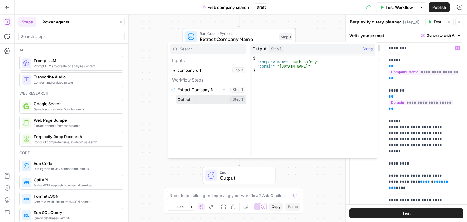
click at [194, 98] on icon "button" at bounding box center [196, 100] width 4 height 4
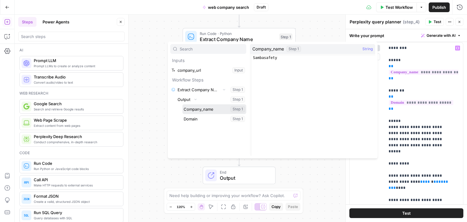
click at [196, 109] on button "Select variable Company_name" at bounding box center [214, 109] width 64 height 10
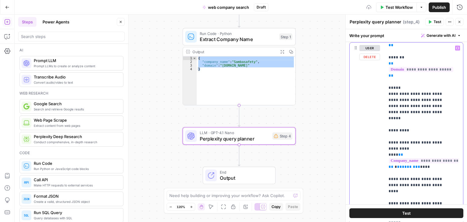
scroll to position [41, 0]
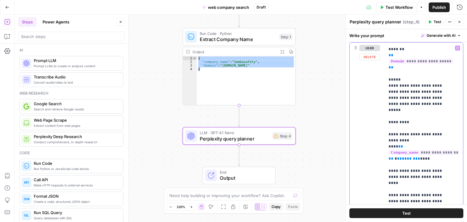
click at [404, 157] on span "******" at bounding box center [408, 159] width 13 height 4
click at [456, 48] on icon "button" at bounding box center [457, 48] width 3 height 3
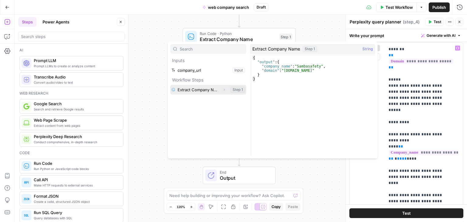
click at [224, 88] on icon "button" at bounding box center [224, 90] width 4 height 4
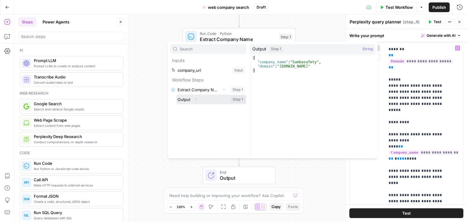
click at [196, 99] on icon "button" at bounding box center [196, 100] width 4 height 4
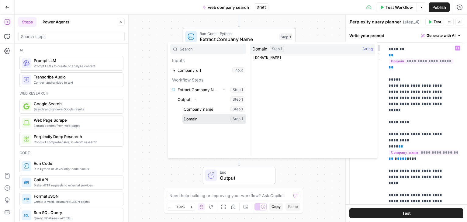
click at [199, 118] on button "Select variable Domain" at bounding box center [214, 119] width 64 height 10
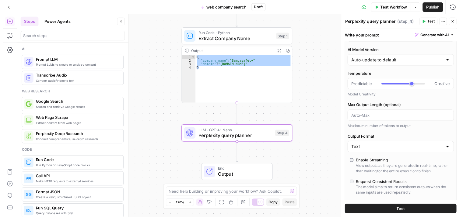
scroll to position [0, 0]
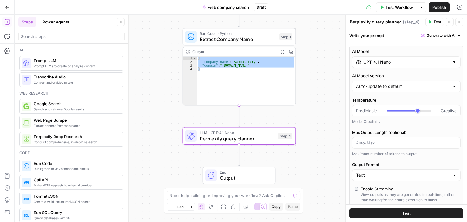
click at [336, 101] on div "**********" at bounding box center [241, 118] width 452 height 207
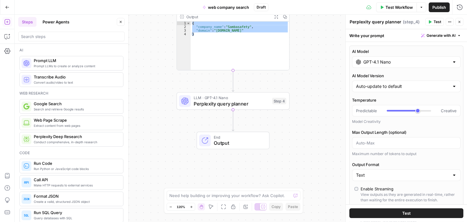
drag, startPoint x: 324, startPoint y: 103, endPoint x: 319, endPoint y: 62, distance: 41.6
click at [319, 62] on div "**********" at bounding box center [241, 118] width 452 height 207
click at [403, 6] on span "Test Workflow" at bounding box center [399, 7] width 27 height 6
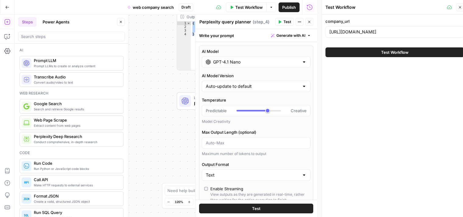
click at [391, 53] on span "Test Workflow" at bounding box center [394, 52] width 27 height 6
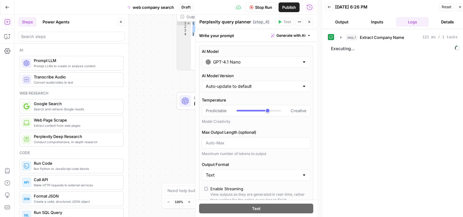
click at [308, 21] on icon "button" at bounding box center [309, 22] width 4 height 4
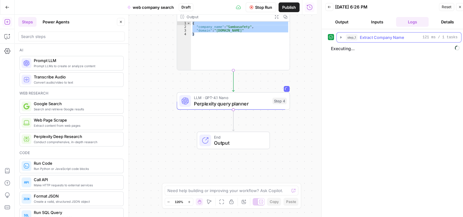
click at [341, 36] on icon "button" at bounding box center [340, 37] width 5 height 5
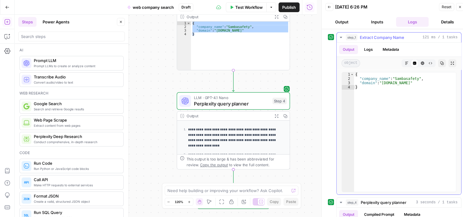
click at [341, 36] on icon "button" at bounding box center [340, 37] width 5 height 5
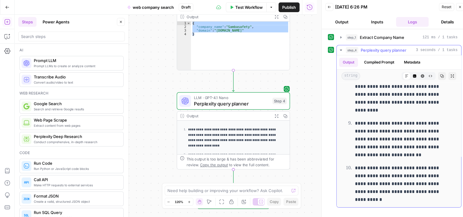
scroll to position [365, 0]
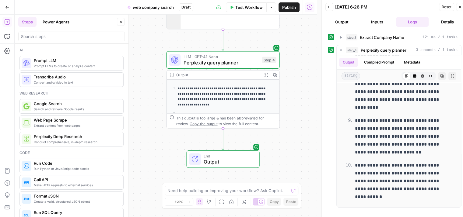
drag, startPoint x: 307, startPoint y: 94, endPoint x: 297, endPoint y: 53, distance: 42.3
click at [297, 53] on div "**********" at bounding box center [166, 116] width 302 height 203
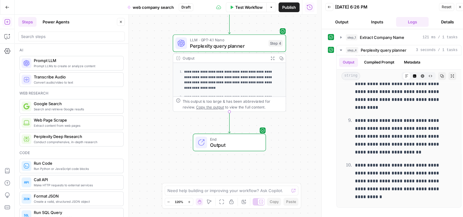
drag, startPoint x: 154, startPoint y: 90, endPoint x: 155, endPoint y: 86, distance: 4.1
click at [155, 86] on div "**********" at bounding box center [166, 116] width 302 height 203
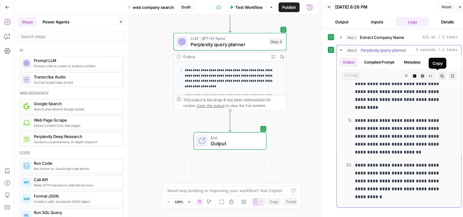
click at [440, 76] on icon "button" at bounding box center [442, 76] width 4 height 4
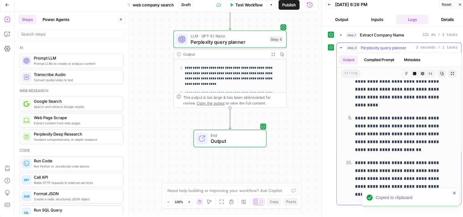
scroll to position [5, 0]
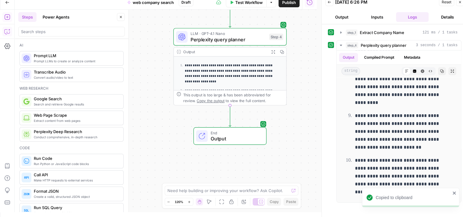
drag, startPoint x: 10, startPoint y: 32, endPoint x: 7, endPoint y: 29, distance: 5.0
click at [7, 29] on icon "button" at bounding box center [7, 32] width 6 height 6
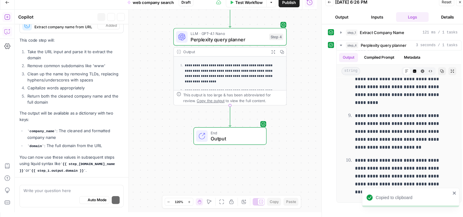
scroll to position [172, 0]
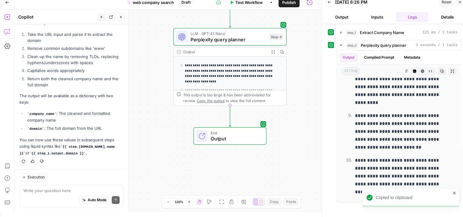
click at [57, 191] on textarea at bounding box center [71, 191] width 96 height 6
click at [102, 14] on button "New chat" at bounding box center [101, 17] width 8 height 8
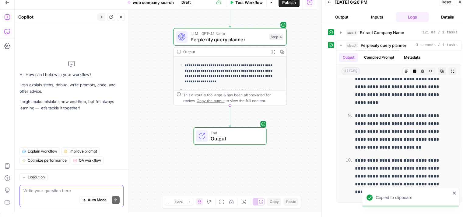
click at [52, 192] on textarea at bounding box center [71, 191] width 96 height 6
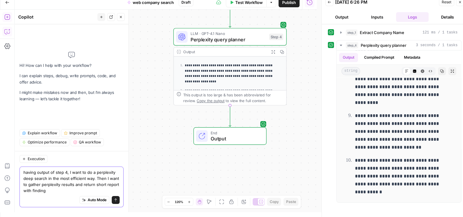
type textarea "having output of step 4, I want to do a perplexity deep search in the most effi…"
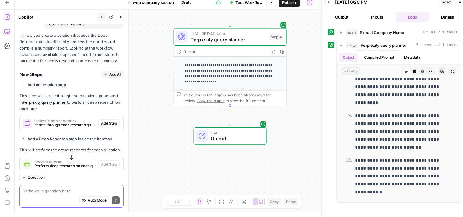
scroll to position [79, 0]
click at [63, 192] on textarea at bounding box center [71, 191] width 96 height 6
type textarea "i"
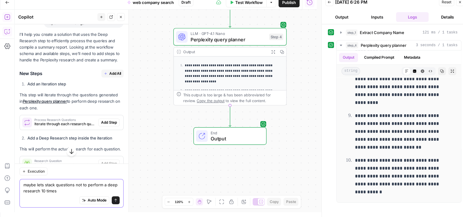
type textarea "maybe lets stack questions not to perform a deep research 10 times?"
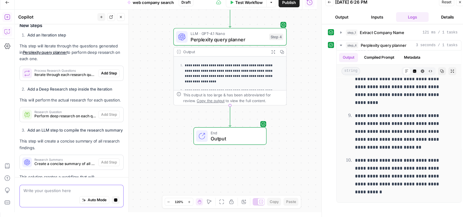
scroll to position [119, 0]
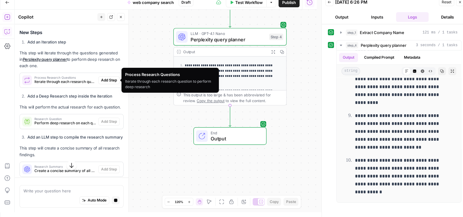
click at [68, 81] on span "Iterate through each research question to perform deep research" at bounding box center [64, 81] width 61 height 5
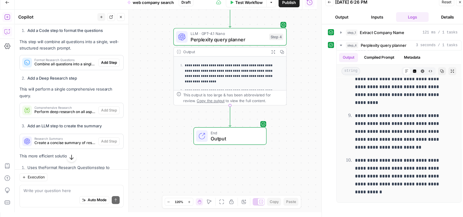
scroll to position [486, 0]
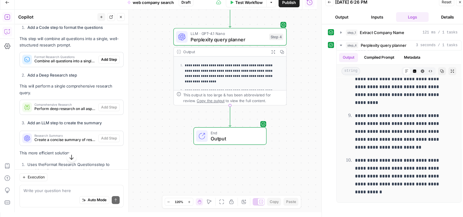
click at [58, 64] on span "Combine all questions into a single structured research prompt" at bounding box center [64, 60] width 61 height 5
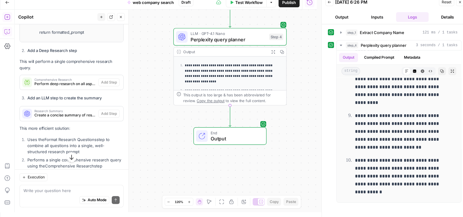
scroll to position [669, 0]
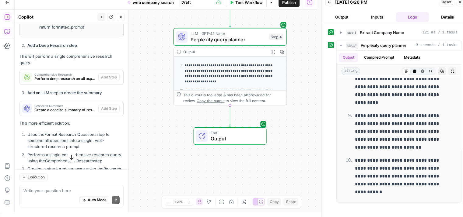
click at [56, 81] on span "Perform deep research on all aspects at once" at bounding box center [64, 78] width 61 height 5
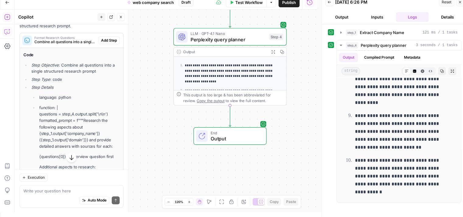
scroll to position [486, 0]
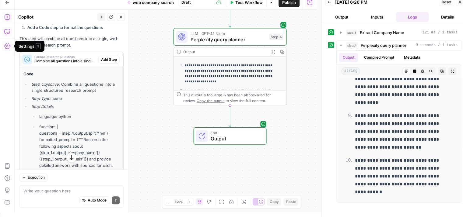
click at [6, 46] on icon "button" at bounding box center [7, 45] width 6 height 5
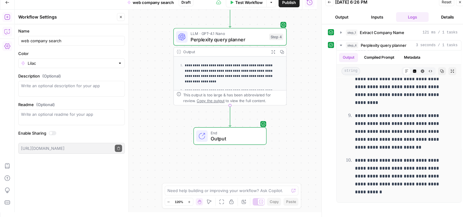
click at [6, 46] on icon "button" at bounding box center [7, 45] width 6 height 5
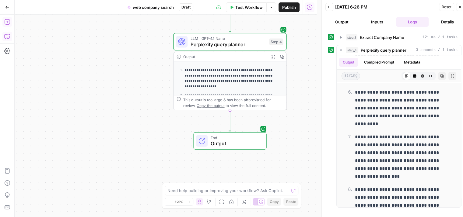
scroll to position [0, 0]
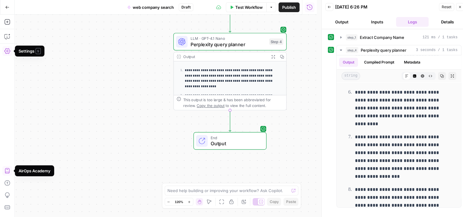
click at [8, 171] on icon "button" at bounding box center [7, 171] width 6 height 6
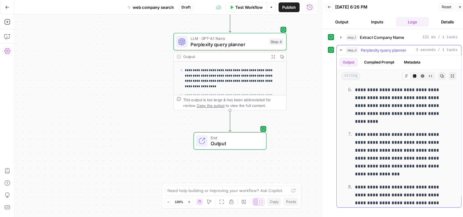
scroll to position [243, 0]
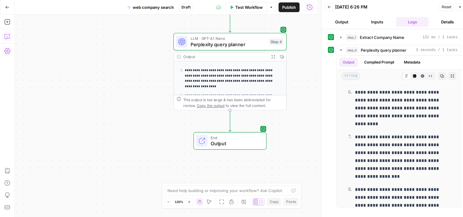
click at [6, 36] on icon "button" at bounding box center [7, 36] width 6 height 6
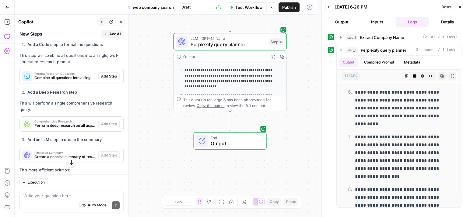
scroll to position [395, 0]
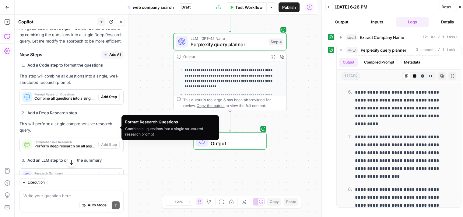
click at [64, 101] on span "Combine all questions into a single structured research prompt" at bounding box center [64, 98] width 61 height 5
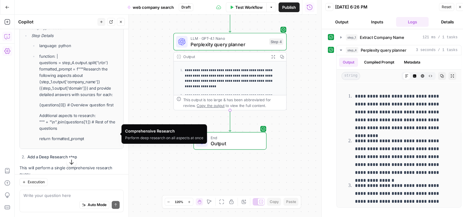
scroll to position [487, 0]
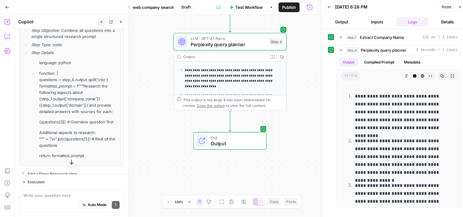
click at [5, 25] on button "Add Steps" at bounding box center [7, 22] width 10 height 10
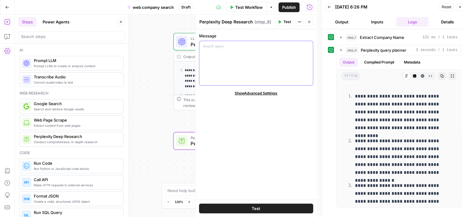
click at [223, 64] on div at bounding box center [255, 63] width 113 height 44
click at [245, 95] on span "Show Advanced Settings" at bounding box center [255, 93] width 43 height 5
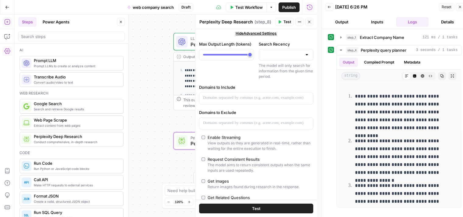
scroll to position [61, 0]
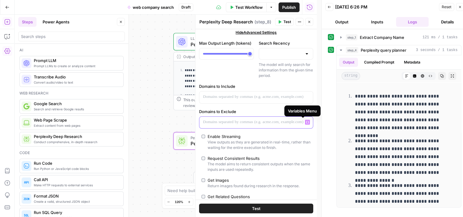
click at [306, 122] on icon "button" at bounding box center [307, 122] width 3 height 3
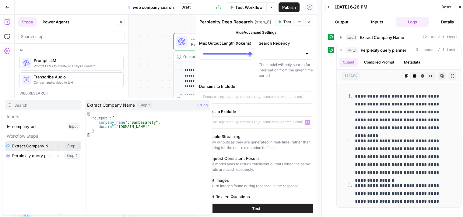
click at [57, 145] on icon "button" at bounding box center [59, 146] width 4 height 4
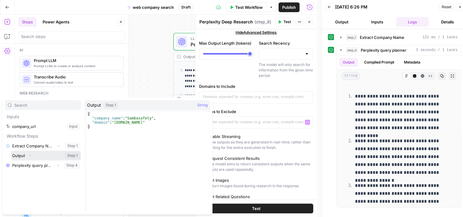
click at [30, 156] on icon "button" at bounding box center [30, 156] width 4 height 4
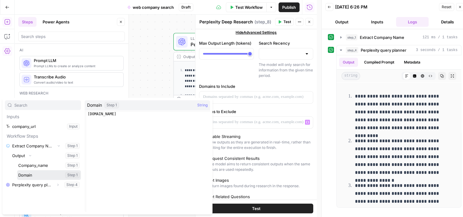
click at [33, 176] on button "Select variable Domain" at bounding box center [49, 175] width 64 height 10
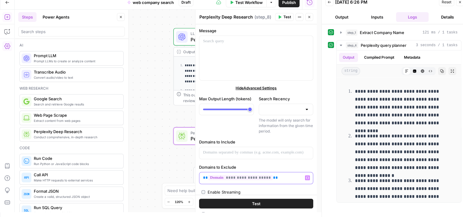
scroll to position [0, 0]
click at [267, 107] on input "Search Recency" at bounding box center [282, 110] width 40 height 6
click at [283, 125] on span "Last Month" at bounding box center [281, 125] width 40 height 6
type input "Last Month"
click at [284, 110] on input "Search Recency" at bounding box center [282, 110] width 40 height 6
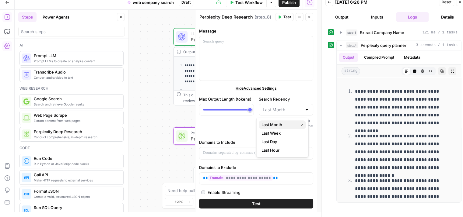
click at [282, 124] on span "Last Month" at bounding box center [278, 125] width 34 height 6
type input "Last Month"
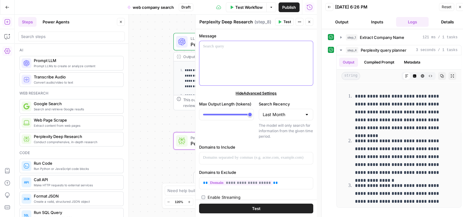
click at [230, 60] on div at bounding box center [255, 63] width 113 height 44
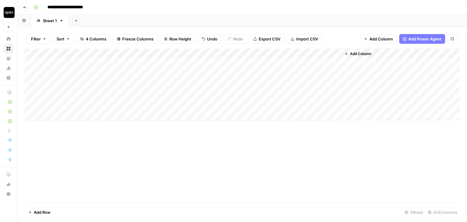
scroll to position [23, 0]
